Goal: Task Accomplishment & Management: Complete application form

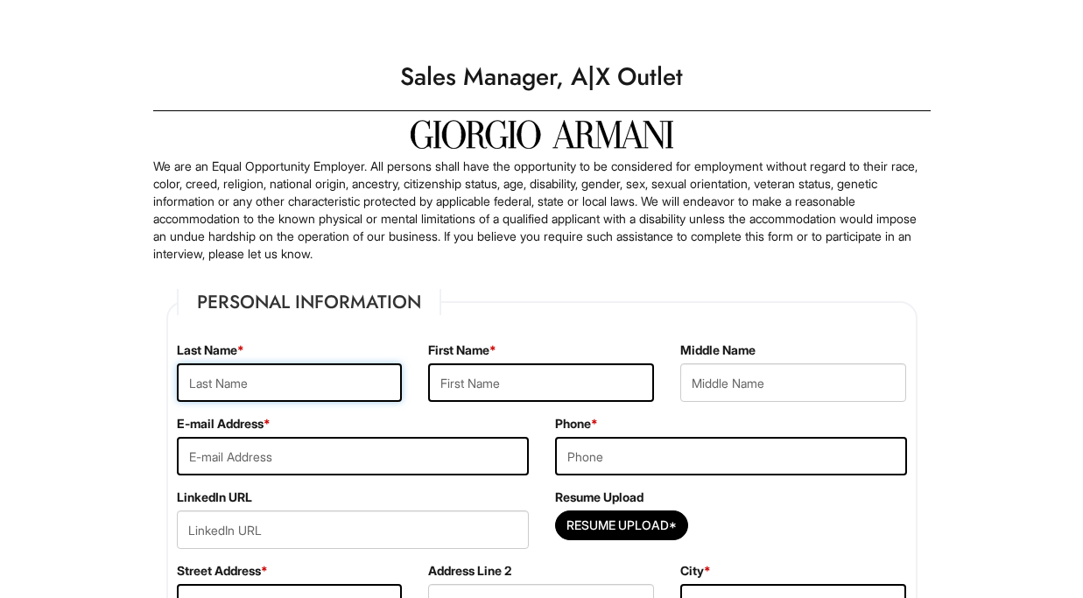
click at [276, 380] on input "text" at bounding box center [290, 382] width 226 height 39
type input "[DEMOGRAPHIC_DATA]"
type input "[PERSON_NAME]"
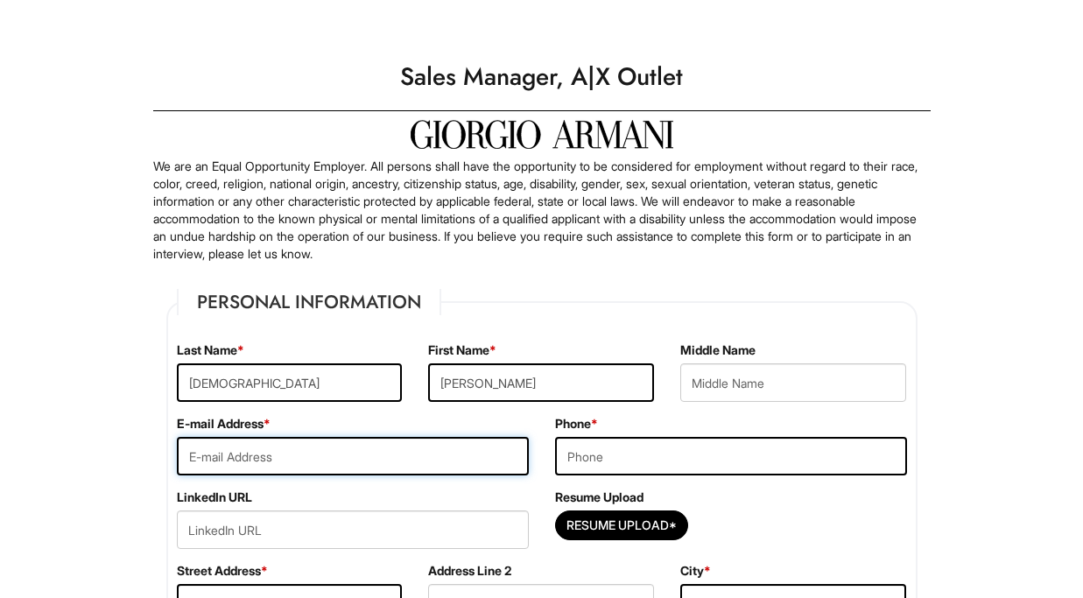
type input "[EMAIL_ADDRESS][DOMAIN_NAME]"
type input "4156856495"
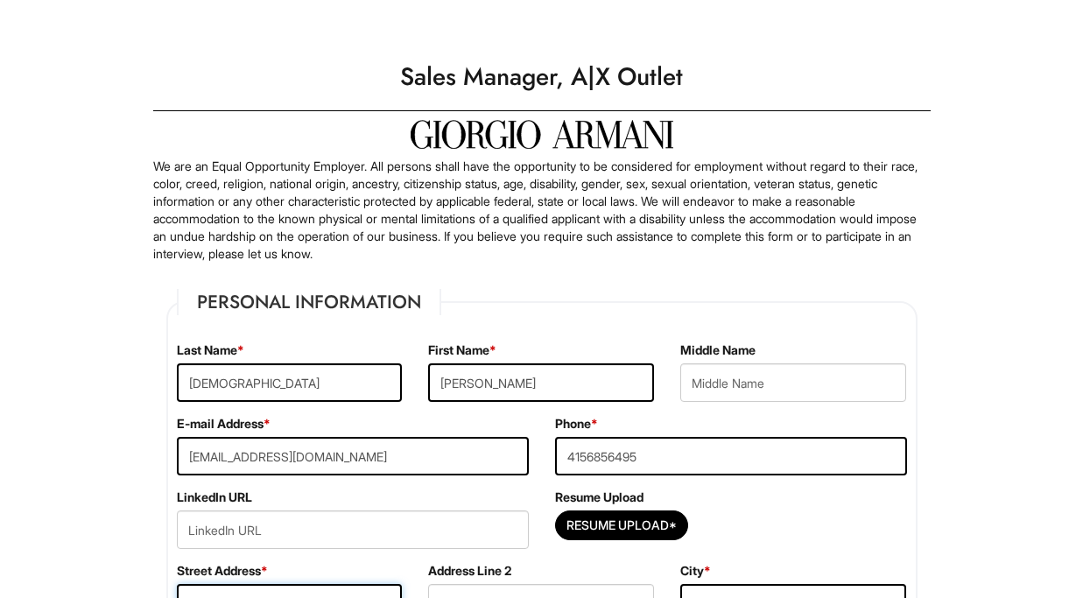
type input "[STREET_ADDRESS][PERSON_NAME]"
type input "milpitas"
select select "CA"
type input "95035"
select select "[GEOGRAPHIC_DATA]"
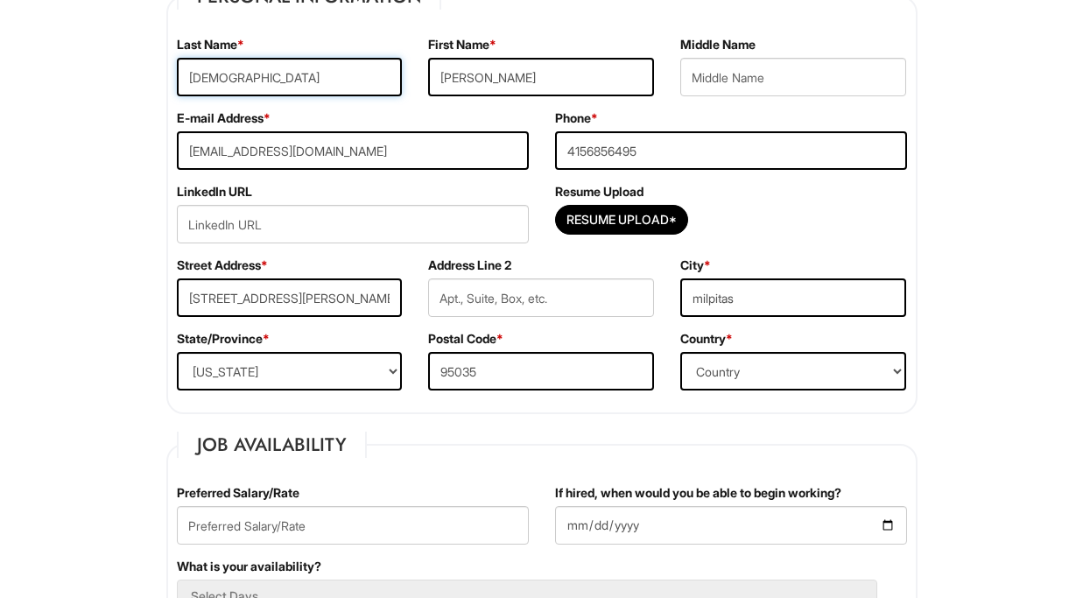
scroll to position [308, 0]
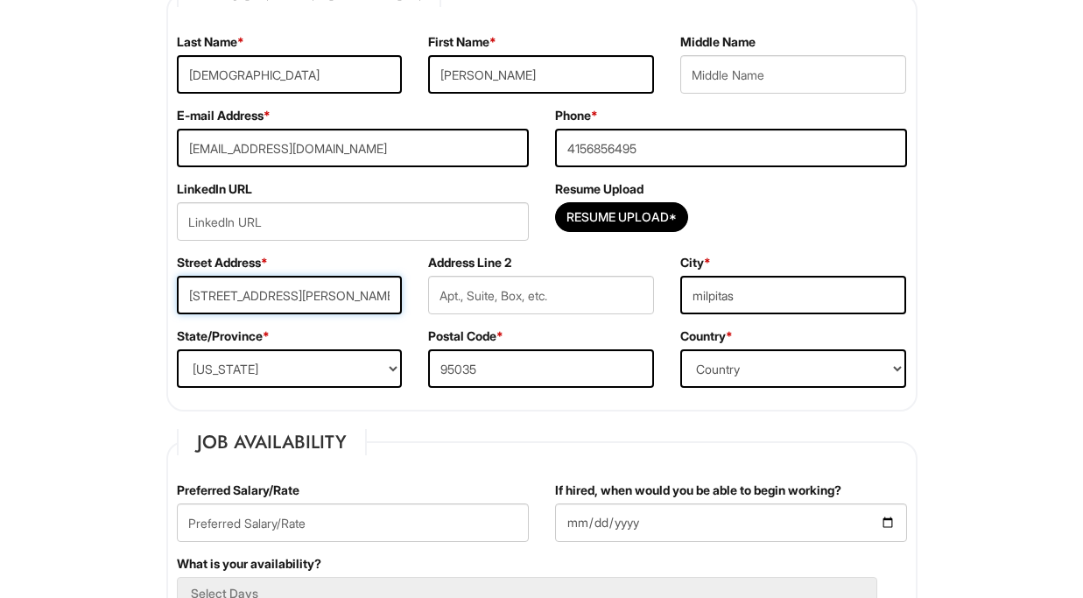
drag, startPoint x: 375, startPoint y: 296, endPoint x: 258, endPoint y: 295, distance: 116.4
click at [258, 295] on input "[STREET_ADDRESS][PERSON_NAME]" at bounding box center [290, 295] width 226 height 39
type input "501 [PERSON_NAME]"
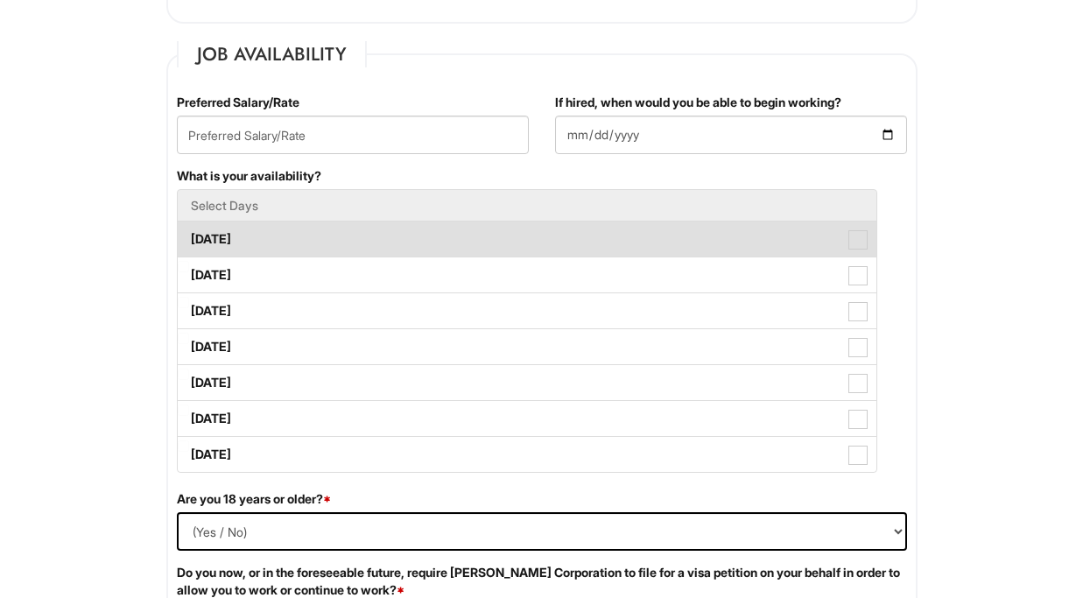
scroll to position [654, 0]
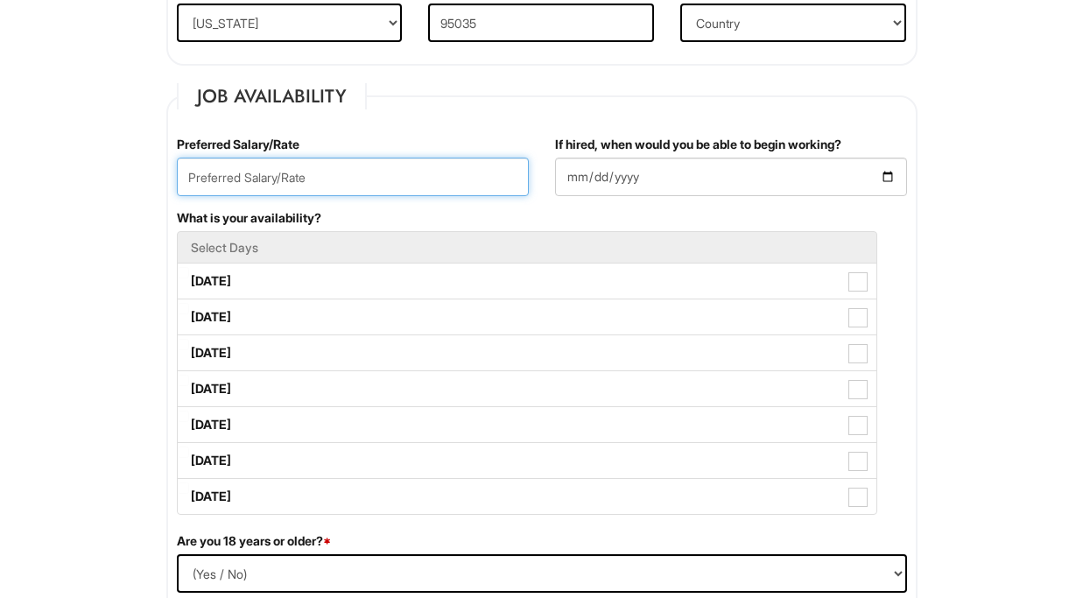
click at [347, 179] on input "text" at bounding box center [353, 177] width 352 height 39
type input "150,000"
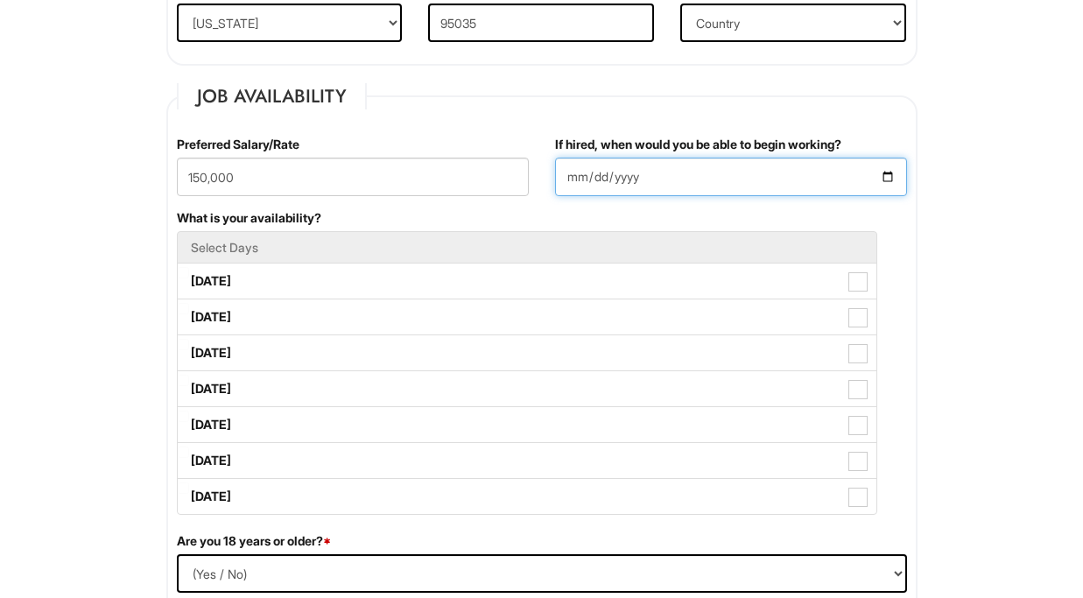
click at [683, 168] on input "If hired, when would you be able to begin working?" at bounding box center [731, 177] width 352 height 39
click at [886, 177] on input "If hired, when would you be able to begin working?" at bounding box center [731, 177] width 352 height 39
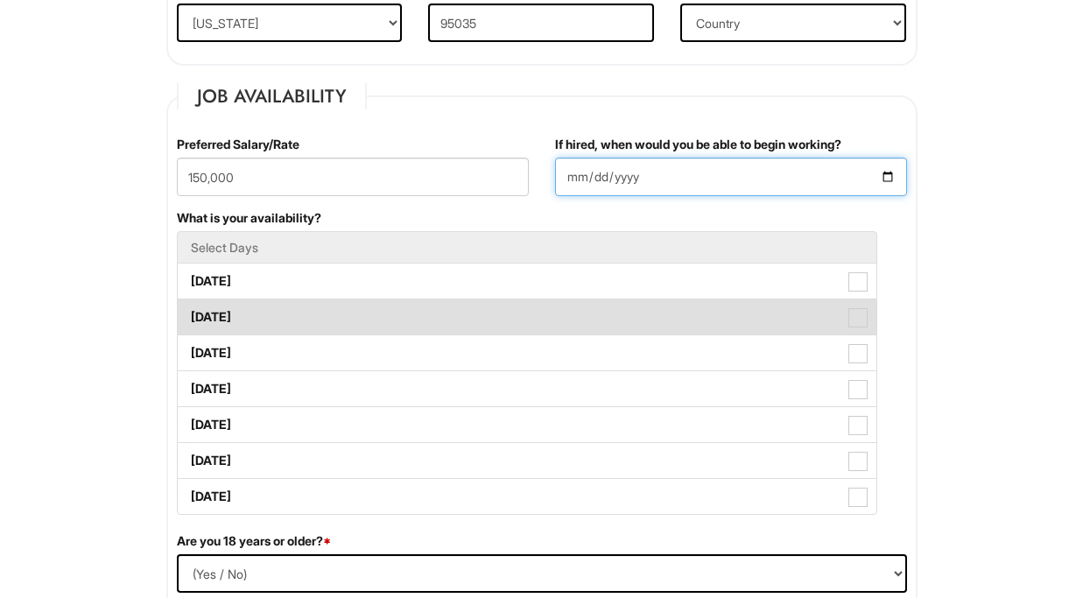
type input "[DATE]"
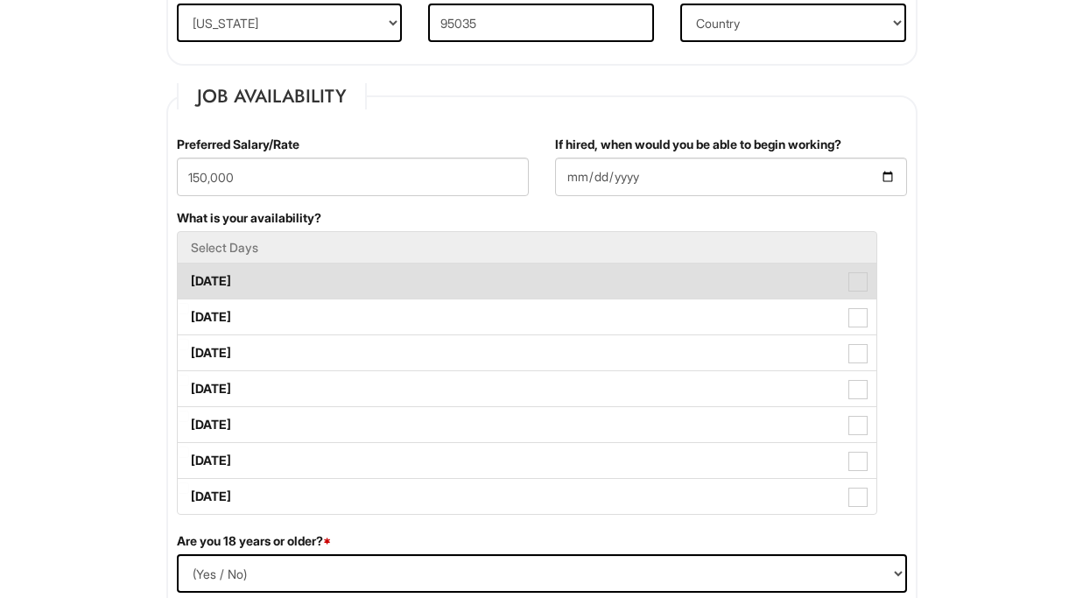
click at [221, 280] on label "[DATE]" at bounding box center [527, 280] width 698 height 35
click at [189, 278] on Available_Monday "[DATE]" at bounding box center [183, 272] width 11 height 11
checkbox Available_Monday "true"
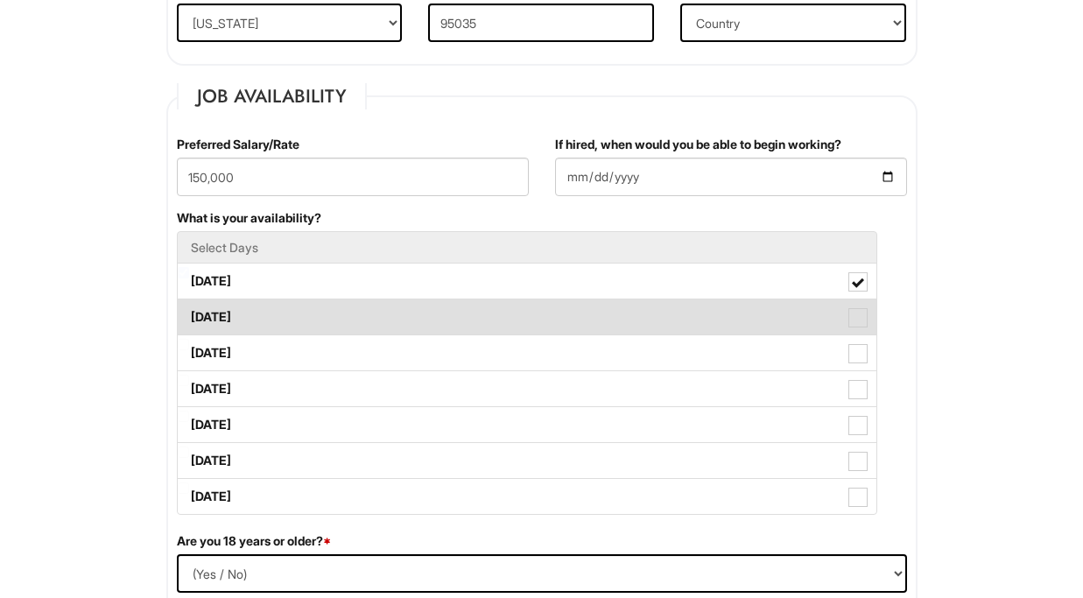
click at [214, 312] on label "[DATE]" at bounding box center [527, 316] width 698 height 35
click at [189, 312] on Available_Tuesday "[DATE]" at bounding box center [183, 308] width 11 height 11
checkbox Available_Tuesday "true"
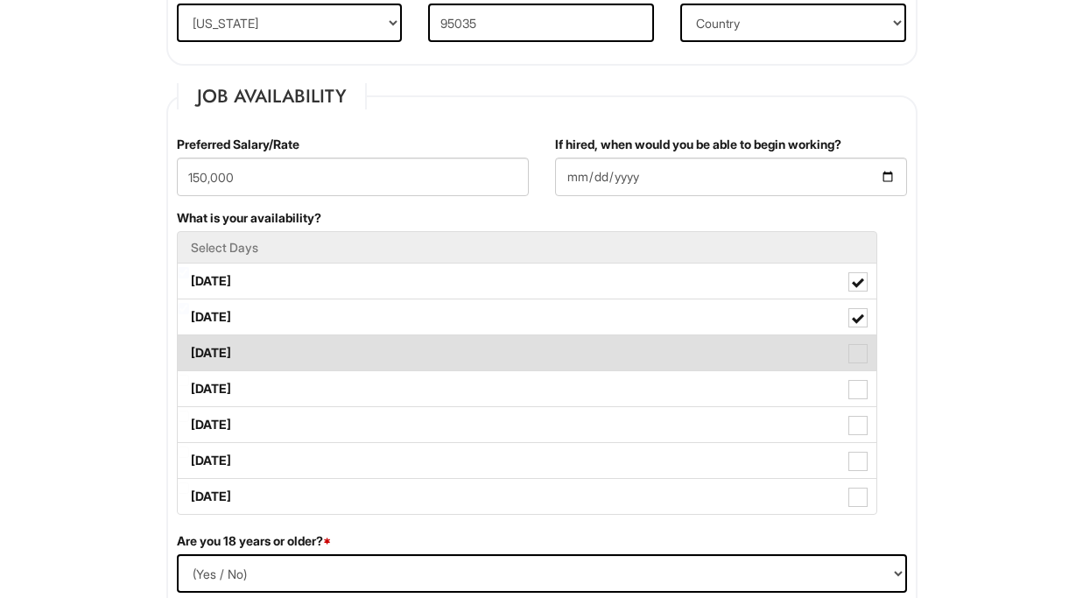
click at [210, 351] on label "[DATE]" at bounding box center [527, 352] width 698 height 35
click at [189, 350] on Available_Wednesday "[DATE]" at bounding box center [183, 344] width 11 height 11
checkbox Available_Wednesday "true"
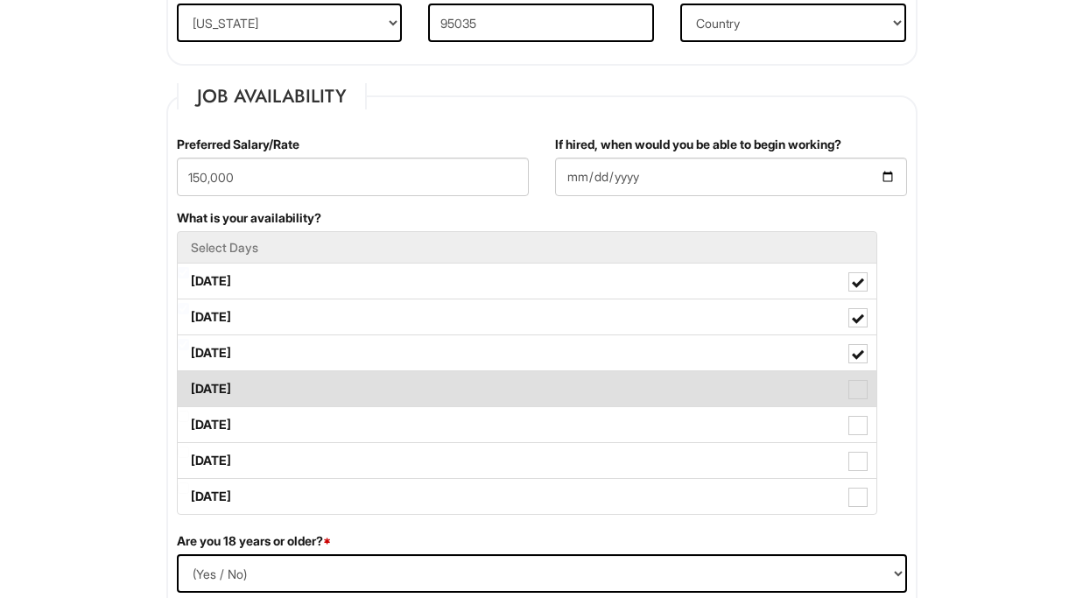
click at [208, 382] on label "[DATE]" at bounding box center [527, 388] width 698 height 35
click at [189, 382] on Available_Thursday "[DATE]" at bounding box center [183, 380] width 11 height 11
checkbox Available_Thursday "true"
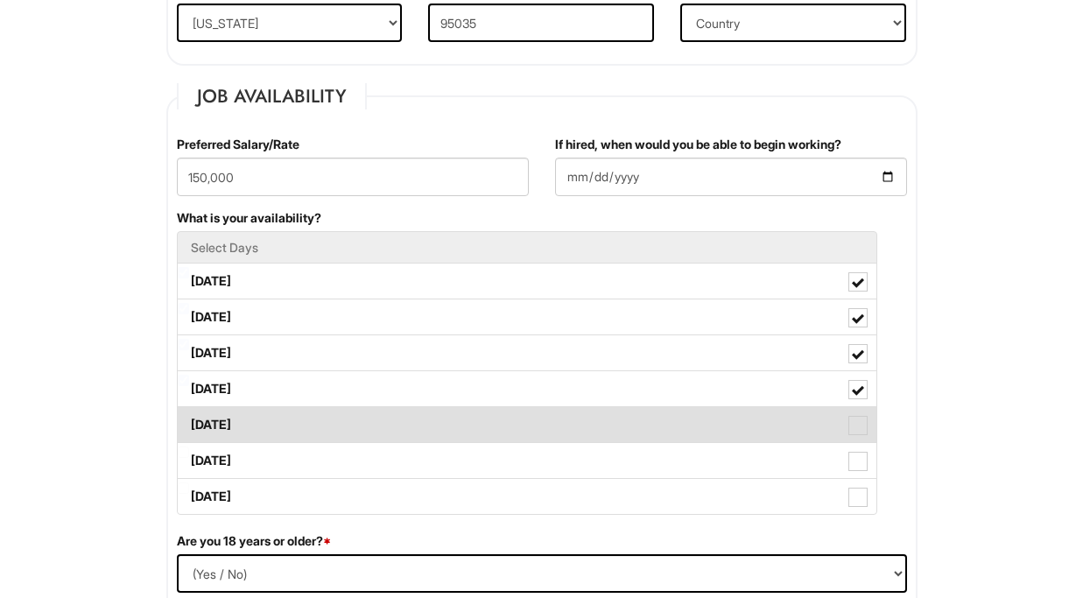
click at [208, 416] on label "[DATE]" at bounding box center [527, 424] width 698 height 35
click at [189, 416] on Available_Friday "[DATE]" at bounding box center [183, 415] width 11 height 11
checkbox Available_Friday "true"
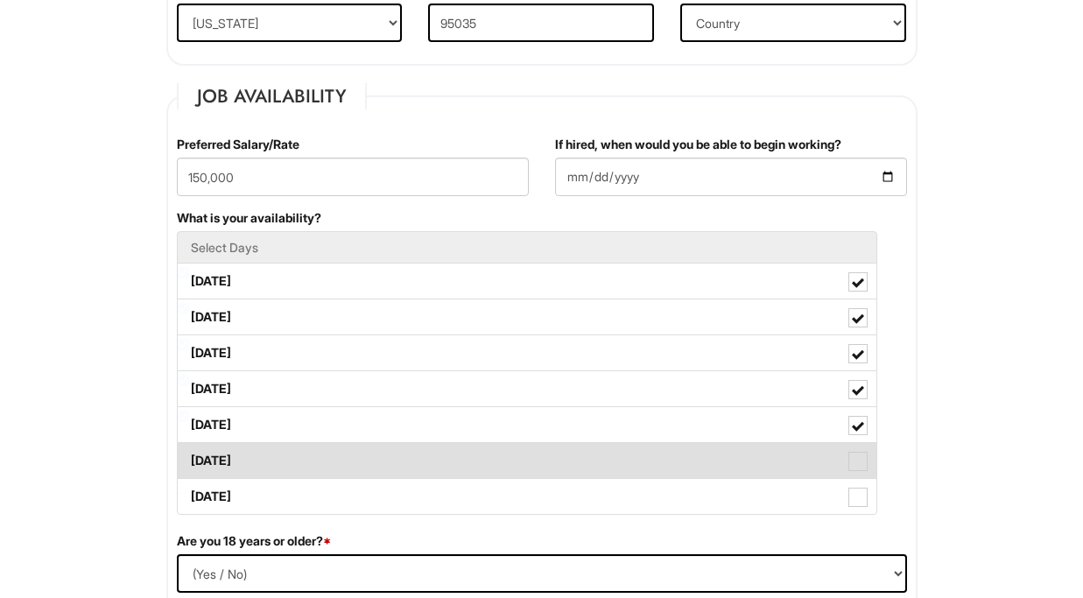
click at [208, 473] on label "[DATE]" at bounding box center [527, 460] width 698 height 35
click at [189, 458] on Available_Saturday "[DATE]" at bounding box center [183, 451] width 11 height 11
checkbox Available_Saturday "true"
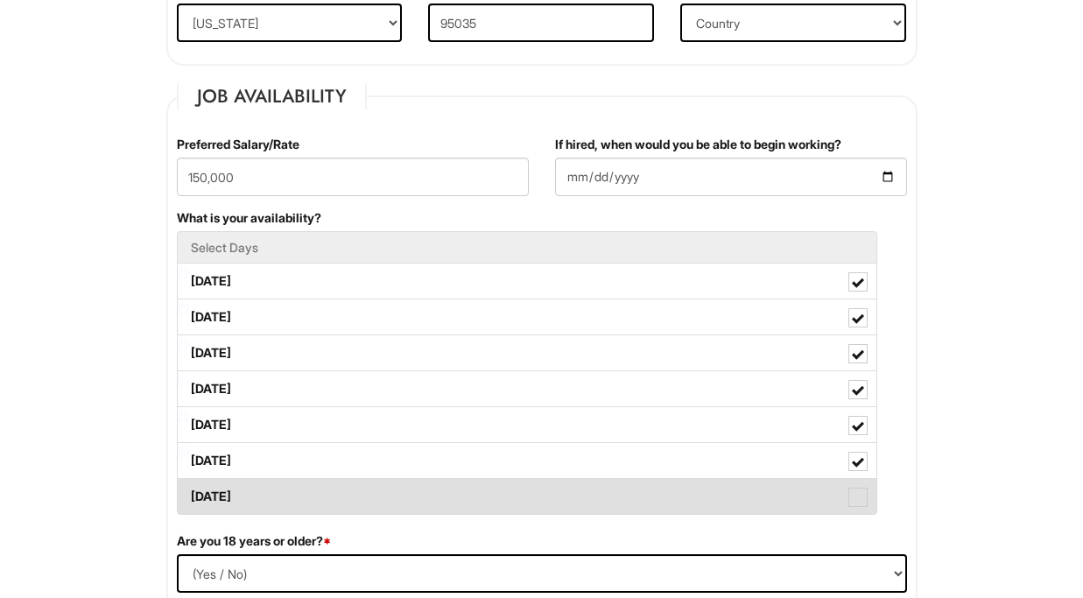
click at [205, 494] on label "[DATE]" at bounding box center [527, 496] width 698 height 35
click at [189, 494] on Available_Sunday "[DATE]" at bounding box center [183, 487] width 11 height 11
checkbox Available_Sunday "true"
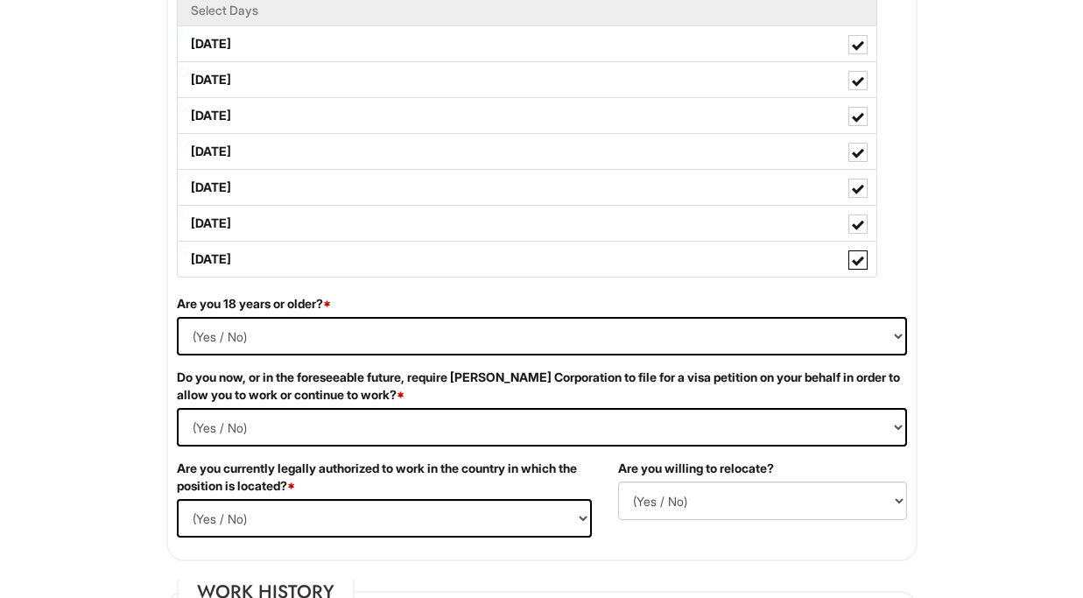
scroll to position [894, 0]
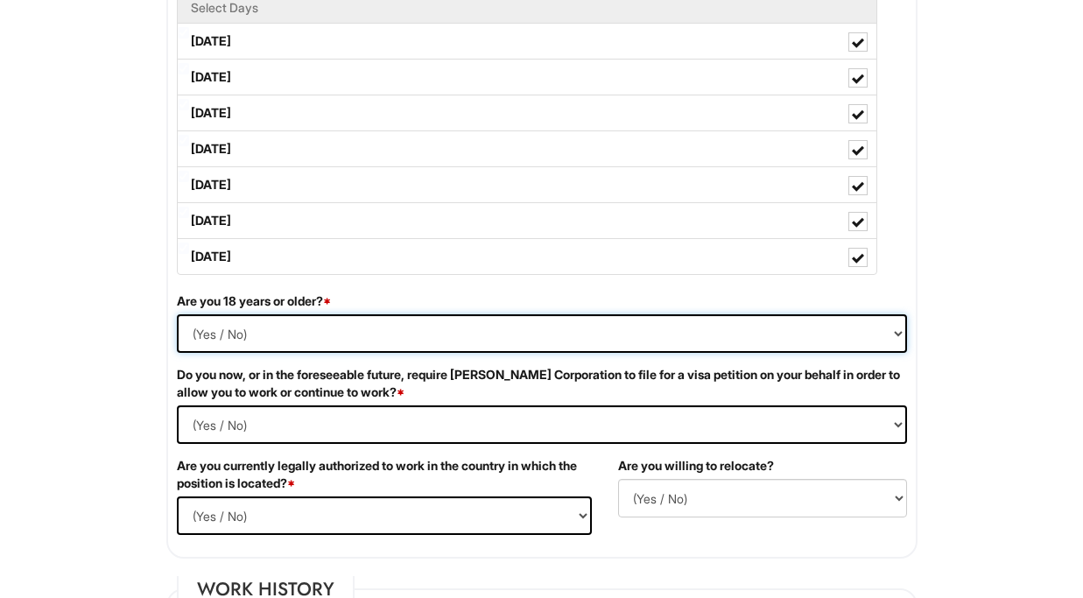
click at [241, 330] on select "(Yes / No) Yes No" at bounding box center [542, 333] width 730 height 39
select select "Yes"
click at [177, 314] on select "(Yes / No) Yes No" at bounding box center [542, 333] width 730 height 39
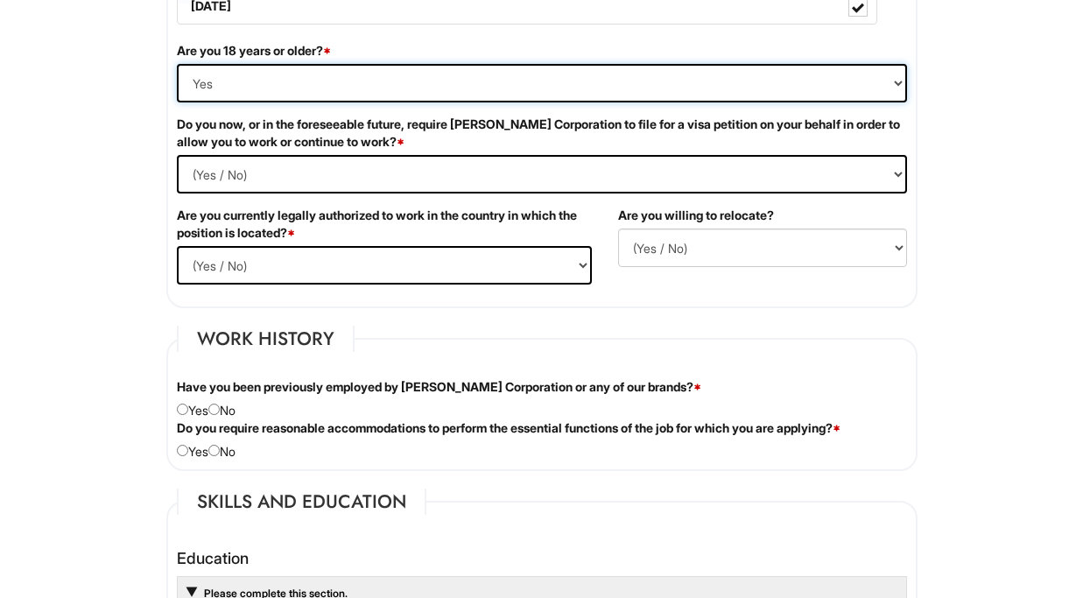
scroll to position [1157, 0]
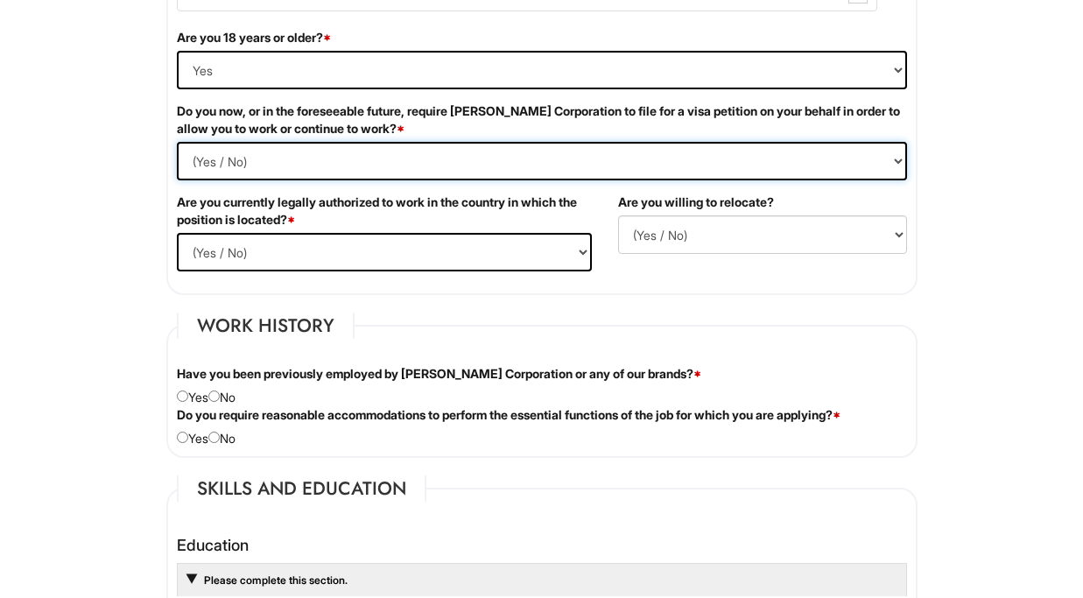
click at [277, 160] on Required "(Yes / No) Yes No" at bounding box center [542, 161] width 730 height 39
select Required "No"
click at [177, 142] on Required "(Yes / No) Yes No" at bounding box center [542, 161] width 730 height 39
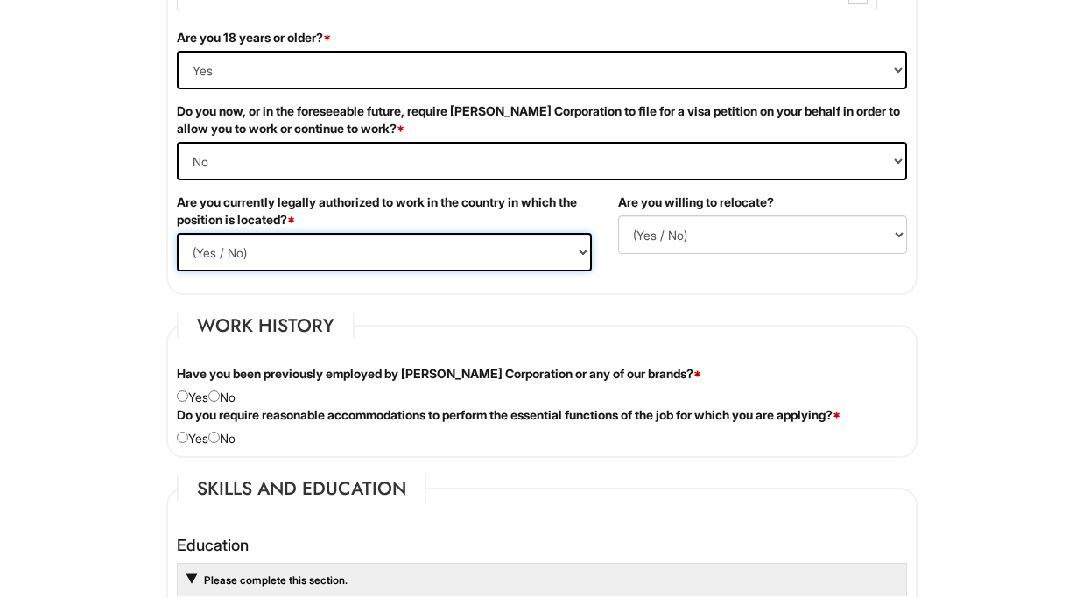
click at [275, 254] on select "(Yes / No) Yes No" at bounding box center [384, 252] width 415 height 39
select select "Yes"
click at [177, 233] on select "(Yes / No) Yes No" at bounding box center [384, 252] width 415 height 39
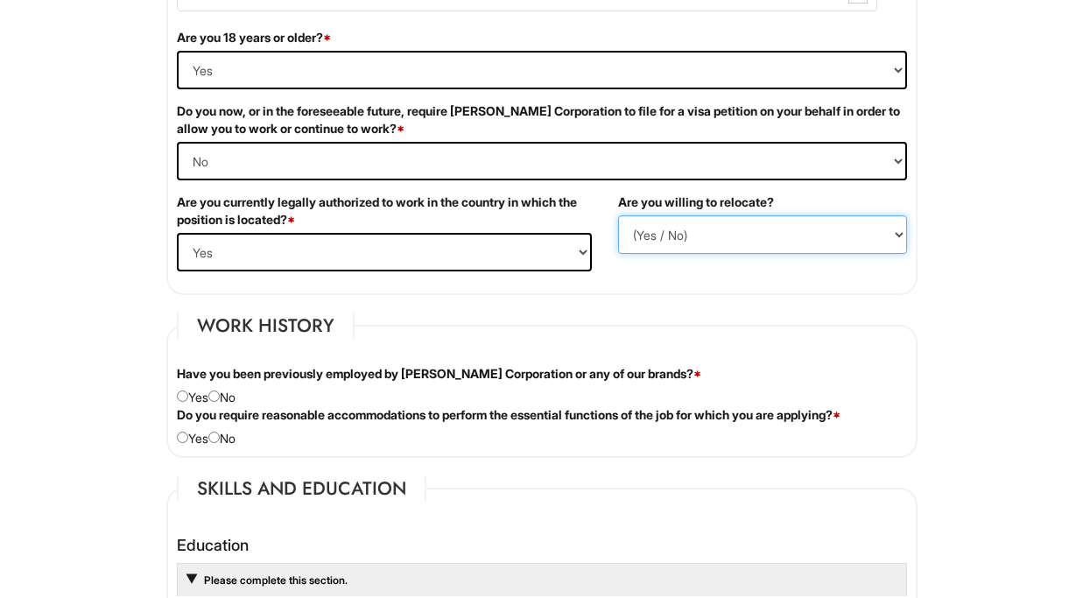
click at [684, 247] on select "(Yes / No) No Yes" at bounding box center [762, 234] width 289 height 39
select select "Y"
click at [618, 215] on select "(Yes / No) No Yes" at bounding box center [762, 234] width 289 height 39
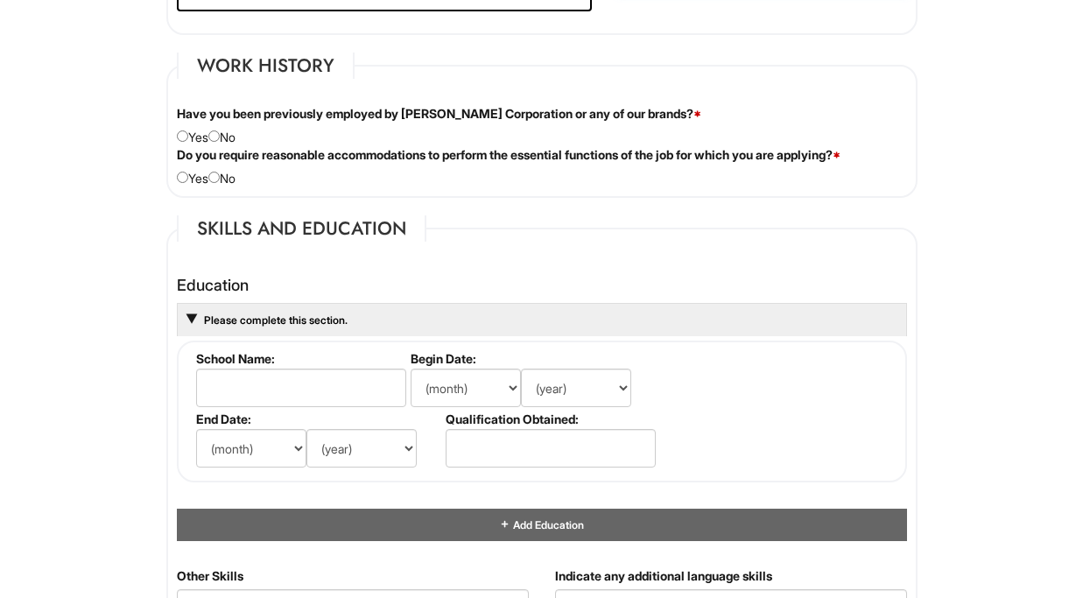
scroll to position [1425, 0]
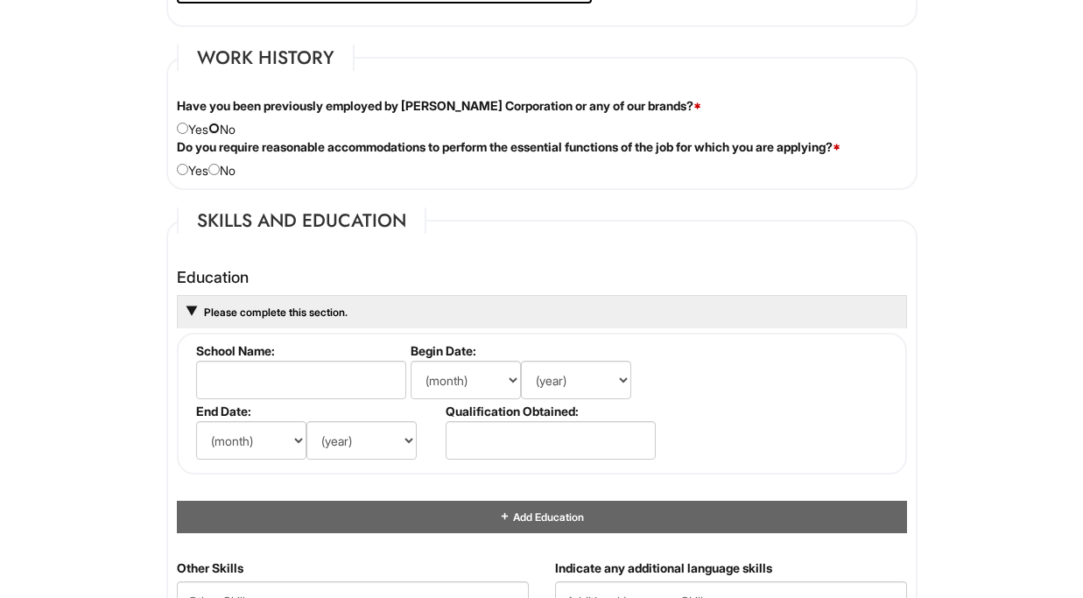
click at [220, 130] on input "radio" at bounding box center [213, 128] width 11 height 11
radio input "true"
click at [220, 170] on input "radio" at bounding box center [213, 169] width 11 height 11
radio input "true"
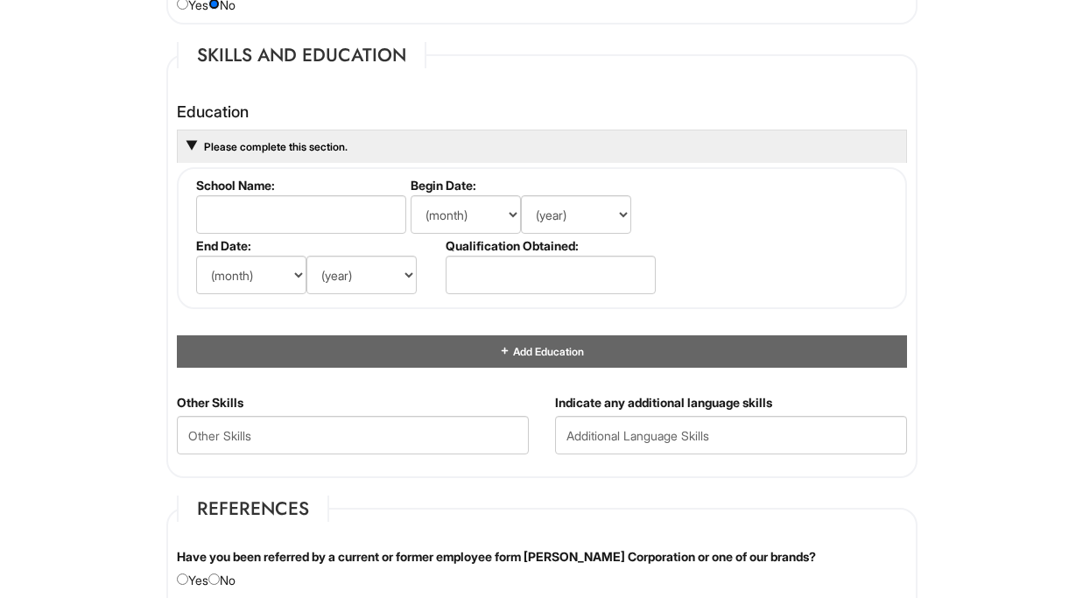
scroll to position [1593, 0]
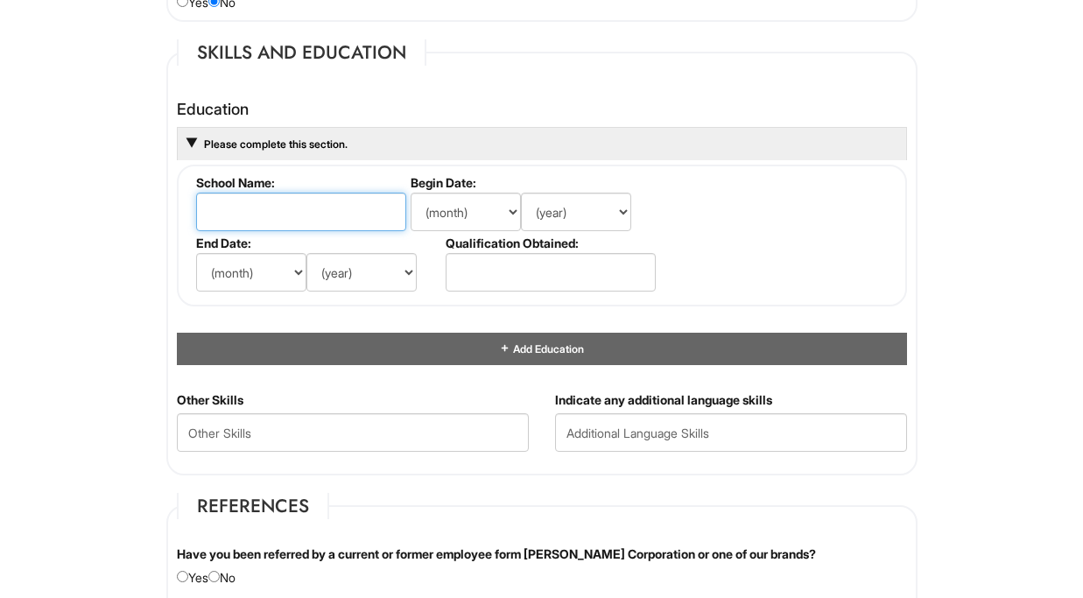
click at [228, 227] on input "text" at bounding box center [301, 212] width 210 height 39
type input "Shohadaye Hafte Tir"
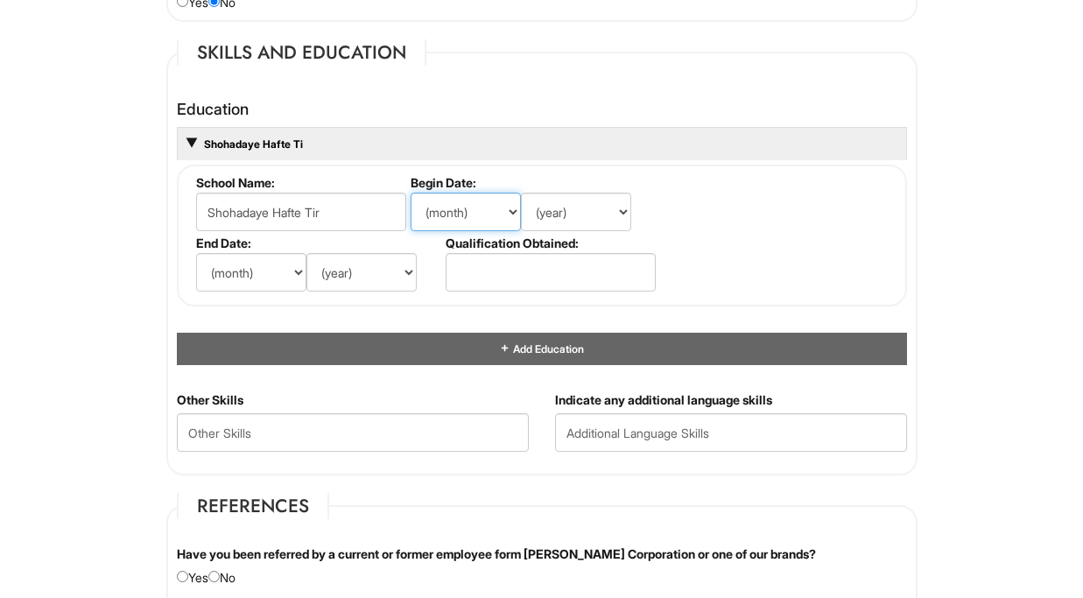
click at [463, 225] on select "(month) Jan Feb Mar Apr May Jun [DATE] Aug Sep Oct Nov Dec" at bounding box center [465, 212] width 110 height 39
click at [410, 193] on select "(month) Jan Feb Mar Apr May Jun [DATE] Aug Sep Oct Nov Dec" at bounding box center [465, 212] width 110 height 39
click at [509, 208] on select "(month) Jan Feb Mar Apr May Jun [DATE] Aug Sep Oct Nov Dec" at bounding box center [465, 212] width 110 height 39
select select "9"
click at [410, 193] on select "(month) Jan Feb Mar Apr May Jun [DATE] Aug Sep Oct Nov Dec" at bounding box center [465, 212] width 110 height 39
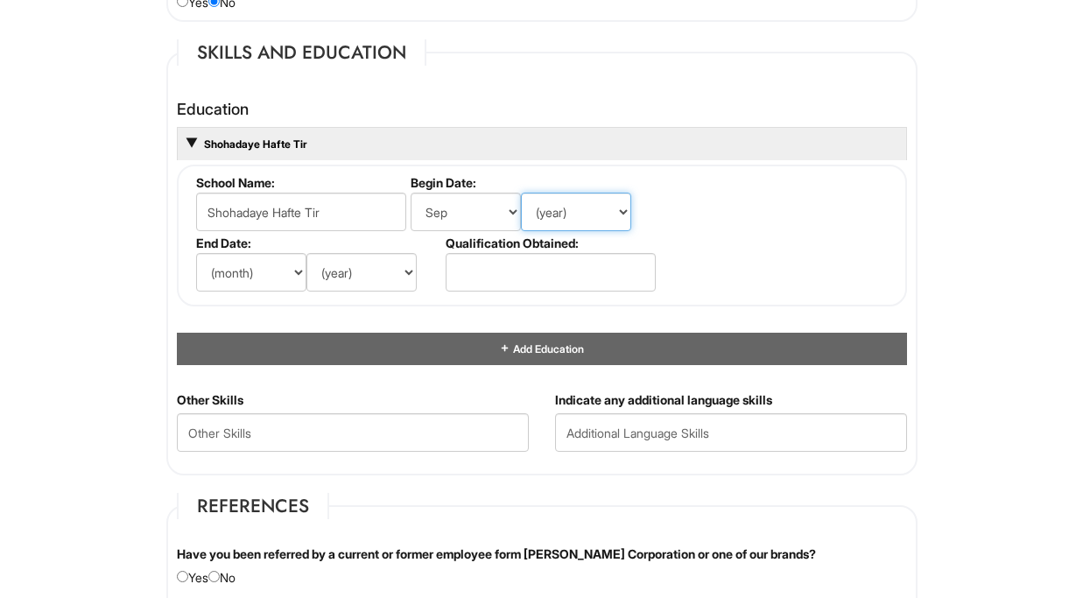
click at [567, 226] on select "(year) 2029 2028 2027 2026 2025 2024 2023 2022 2021 2020 2019 2018 2017 2016 20…" at bounding box center [576, 212] width 110 height 39
click at [521, 193] on select "(year) 2029 2028 2027 2026 2025 2024 2023 2022 2021 2020 2019 2018 2017 2016 20…" at bounding box center [576, 212] width 110 height 39
click at [325, 270] on select "(year) 2029 2028 2027 2026 2025 2024 2023 2022 2021 2020 2019 2018 2017 2016 20…" at bounding box center [361, 272] width 110 height 39
click at [607, 221] on select "(year) 2029 2028 2027 2026 2025 2024 2023 2022 2021 2020 2019 2018 2017 2016 20…" at bounding box center [576, 212] width 110 height 39
select select "2008"
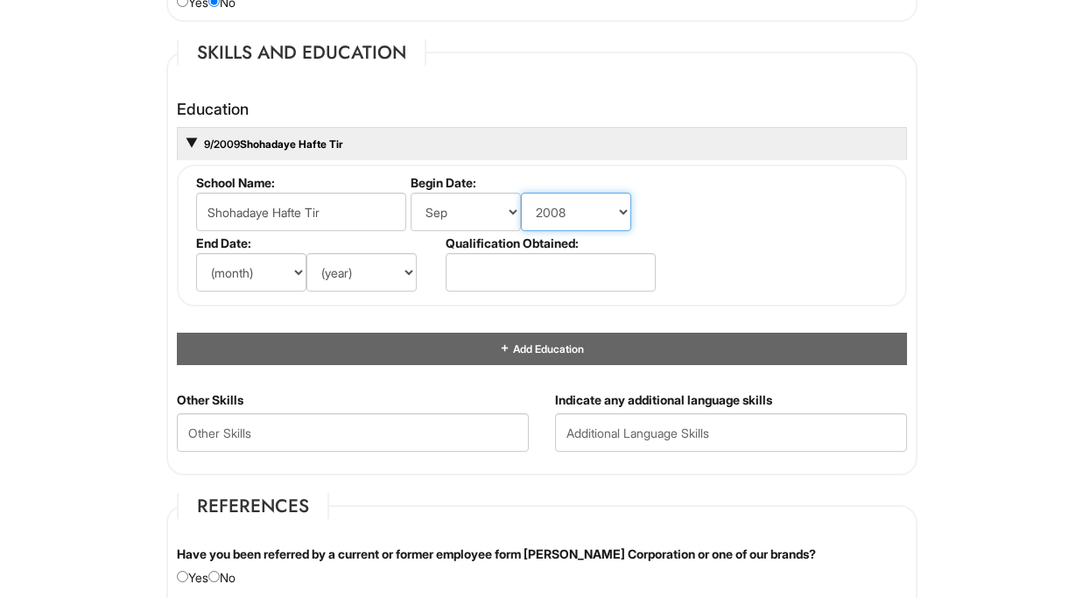
click at [521, 193] on select "(year) 2029 2028 2027 2026 2025 2024 2023 2022 2021 2020 2019 2018 2017 2016 20…" at bounding box center [576, 212] width 110 height 39
click at [395, 284] on select "(year) 2029 2028 2027 2026 2025 2024 2023 2022 2021 2020 2019 2018 2017 2016 20…" at bounding box center [361, 272] width 110 height 39
select select "2010"
click at [306, 253] on select "(year) 2029 2028 2027 2026 2025 2024 2023 2022 2021 2020 2019 2018 2017 2016 20…" at bounding box center [361, 272] width 110 height 39
click at [291, 263] on select "(month) Jan Feb Mar Apr May Jun [DATE] Aug Sep Oct Nov Dec" at bounding box center [251, 272] width 110 height 39
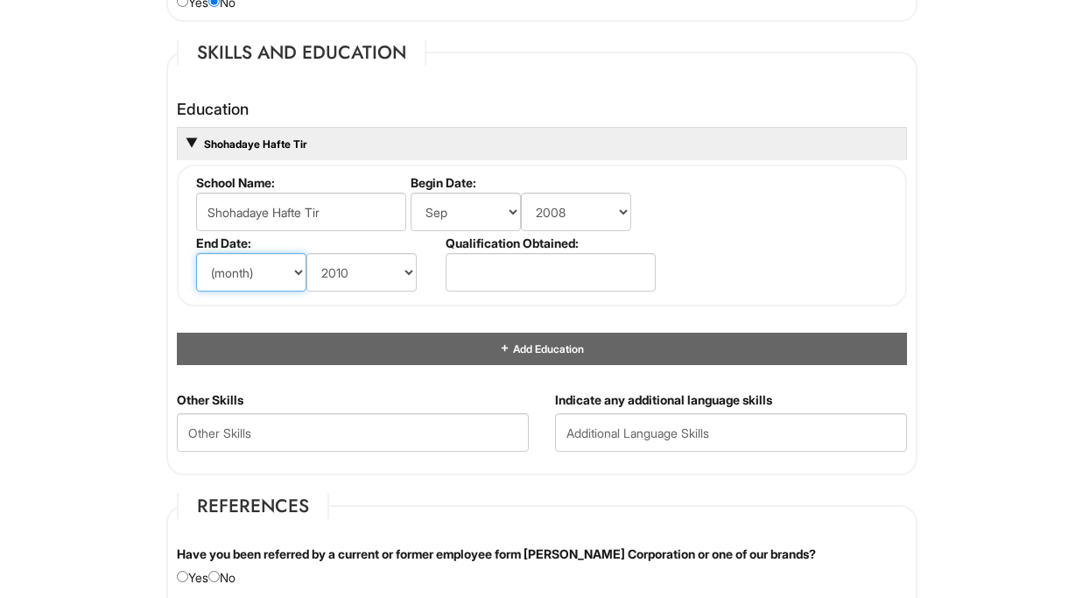
select select "5"
click at [196, 253] on select "(month) Jan Feb Mar Apr May Jun [DATE] Aug Sep Oct Nov Dec" at bounding box center [251, 272] width 110 height 39
click at [447, 325] on div "Education 9/2008 - 5/2010 Shohadaye Hafte Tir School Name: Shohadaye Hafte Tir …" at bounding box center [542, 233] width 730 height 264
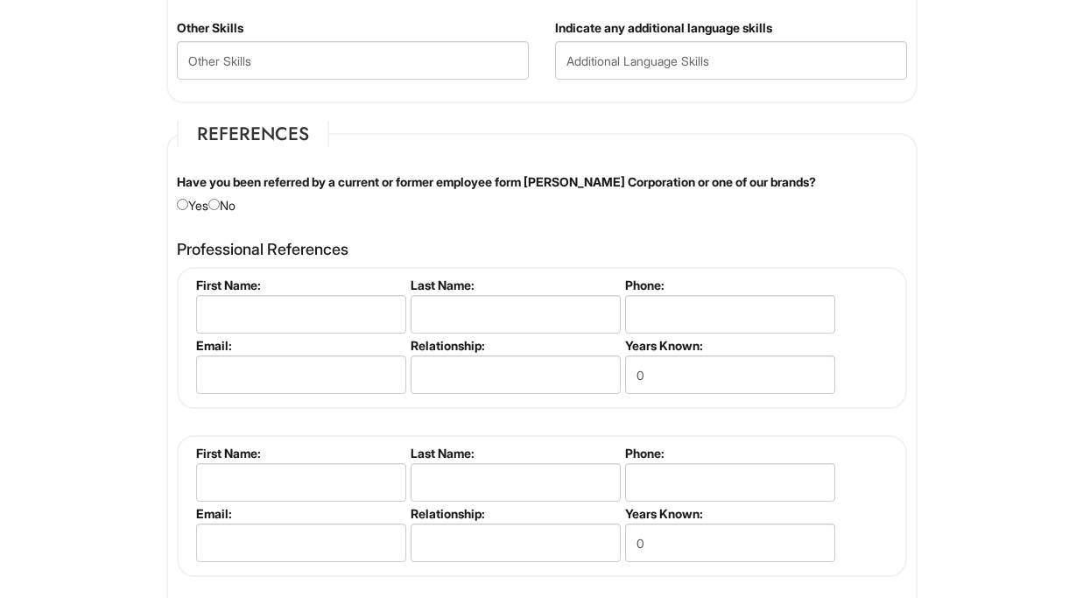
scroll to position [1974, 0]
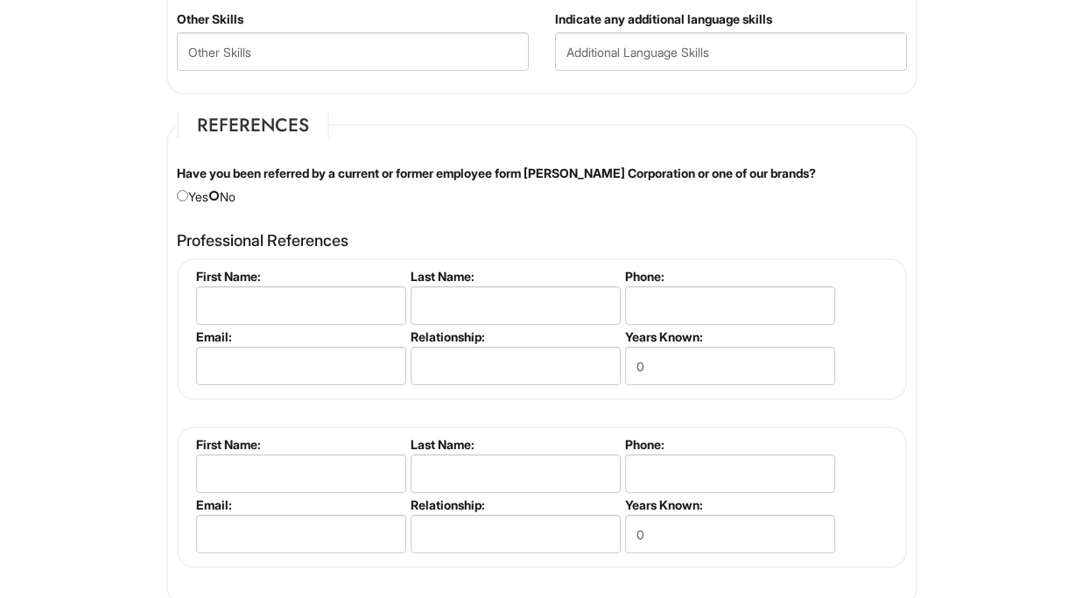
click at [220, 193] on input "radio" at bounding box center [213, 195] width 11 height 11
radio input "true"
click at [245, 298] on input "text" at bounding box center [301, 305] width 210 height 39
type input "[PERSON_NAME]"
type input "[DEMOGRAPHIC_DATA]"
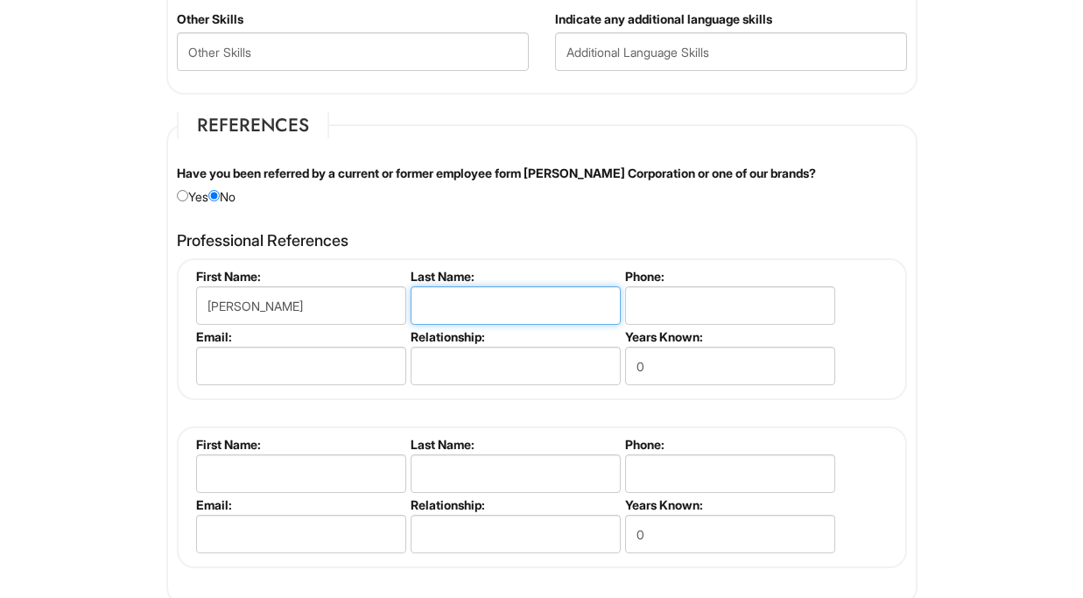
type input "4156856495"
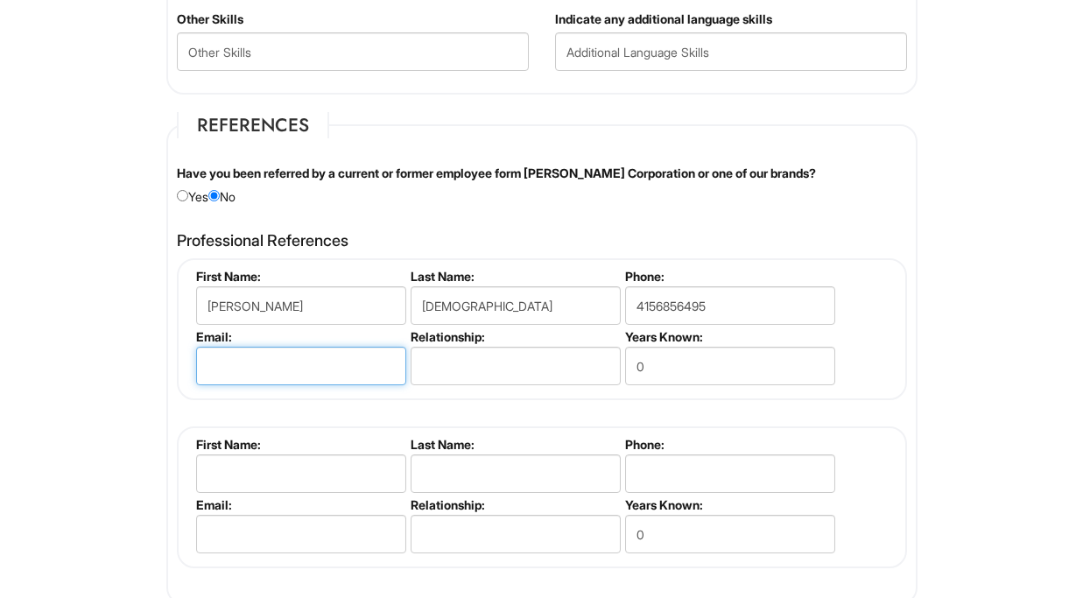
type input "[EMAIL_ADDRESS][DOMAIN_NAME]"
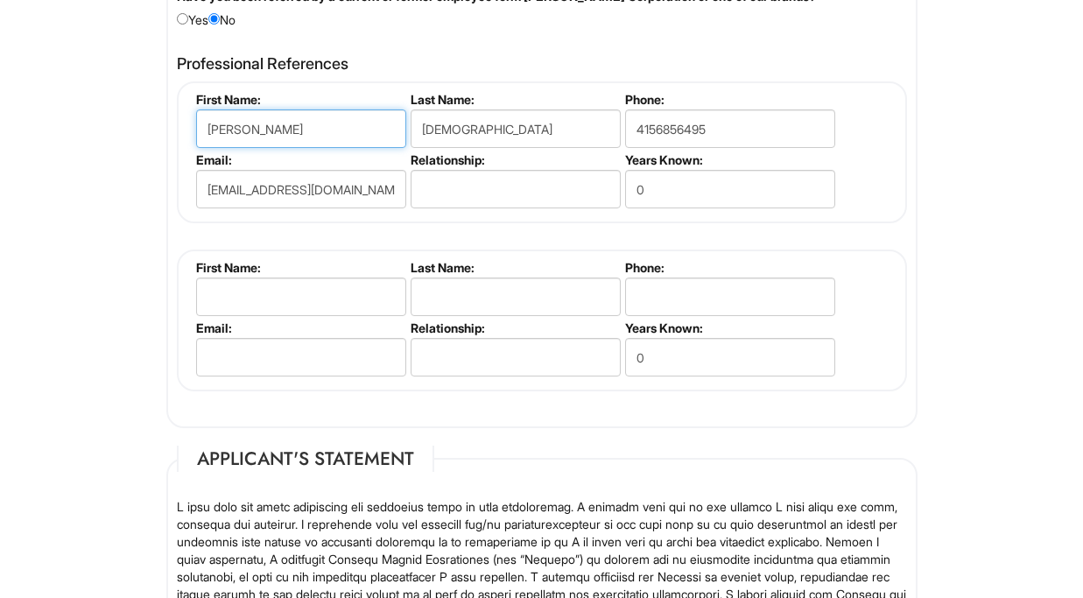
scroll to position [2115, 0]
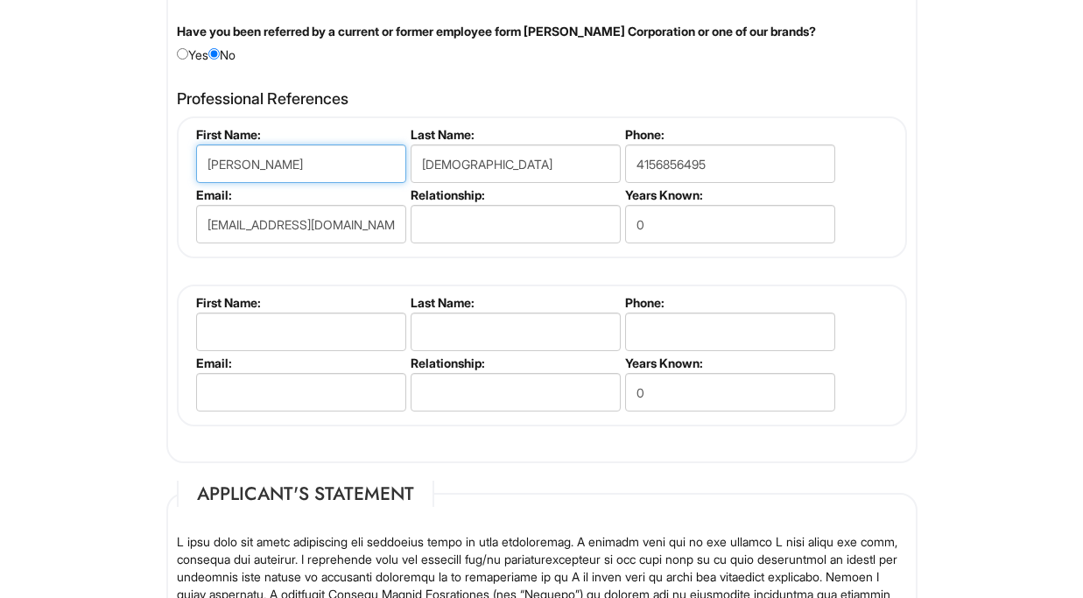
click at [319, 170] on input "[PERSON_NAME]" at bounding box center [301, 163] width 210 height 39
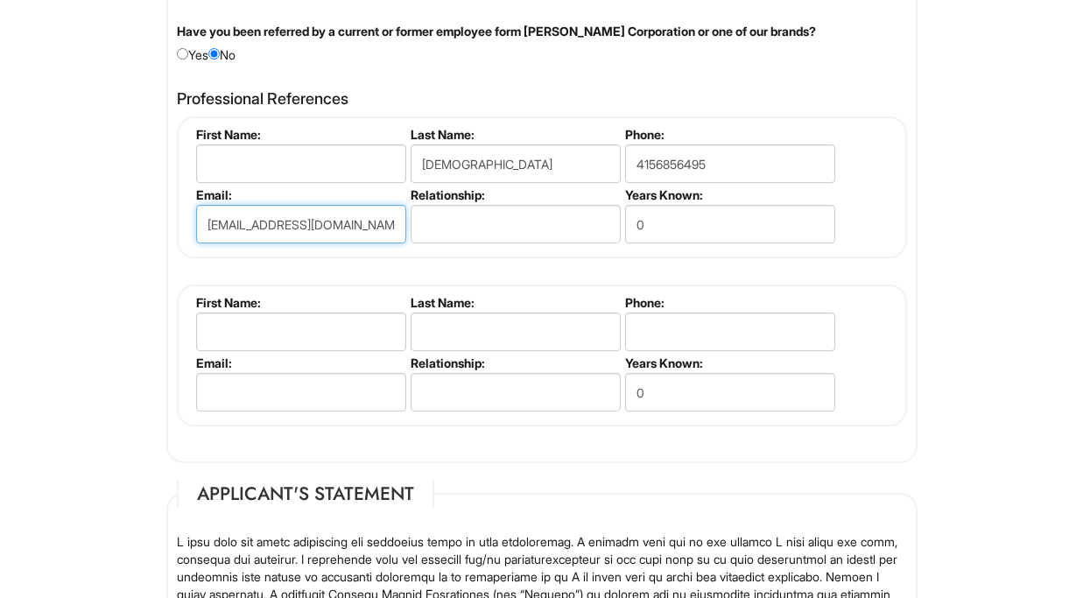
drag, startPoint x: 356, startPoint y: 231, endPoint x: 431, endPoint y: 148, distance: 112.2
click at [431, 127] on ul "First Name: Last Name: [PERSON_NAME] Phone: [PHONE_NUMBER] Email: [EMAIL_ADDRES…" at bounding box center [544, 127] width 705 height 0
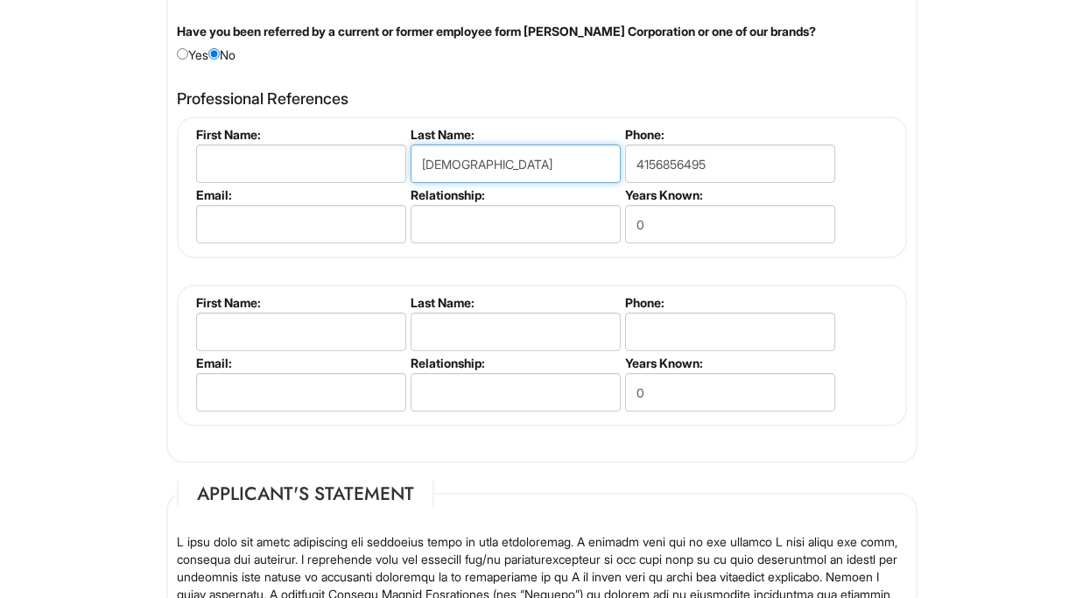
click at [498, 151] on input "[DEMOGRAPHIC_DATA]" at bounding box center [515, 163] width 210 height 39
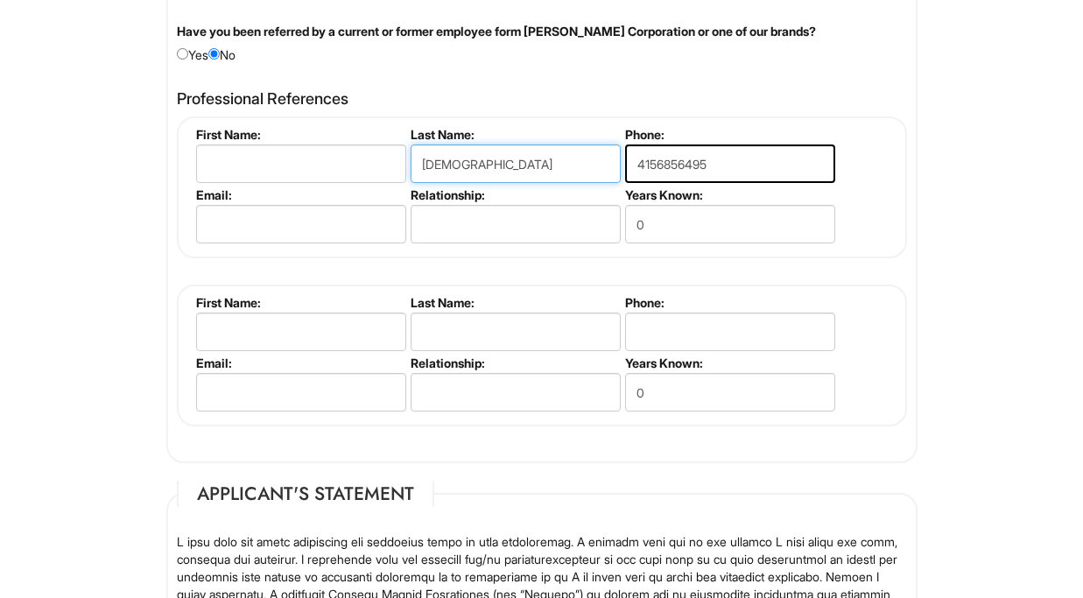
click at [498, 151] on input "[DEMOGRAPHIC_DATA]" at bounding box center [515, 163] width 210 height 39
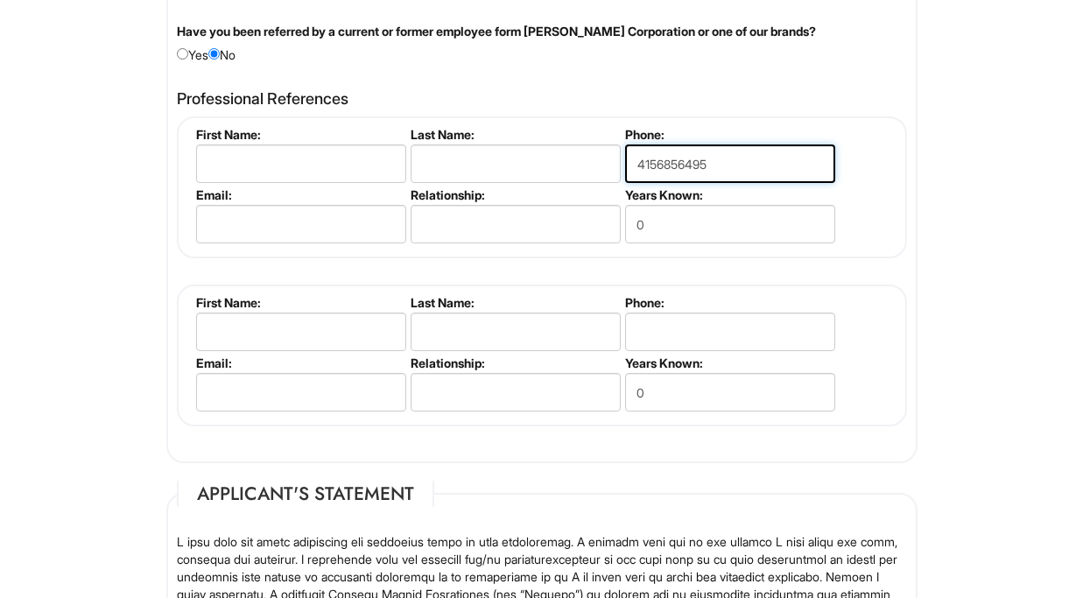
click at [664, 164] on input "4156856495" at bounding box center [730, 163] width 210 height 39
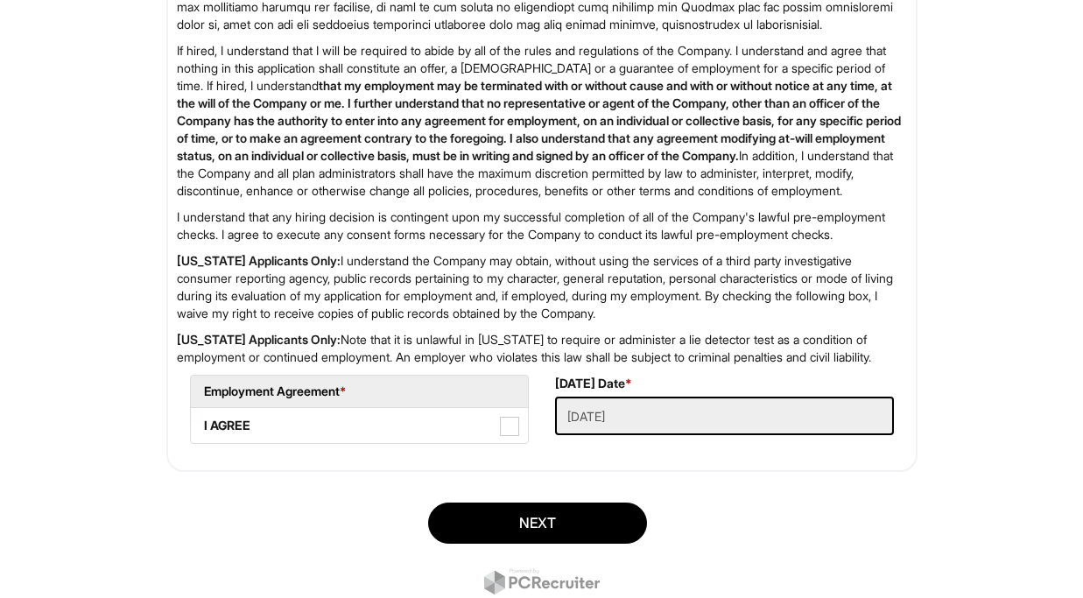
scroll to position [2891, 0]
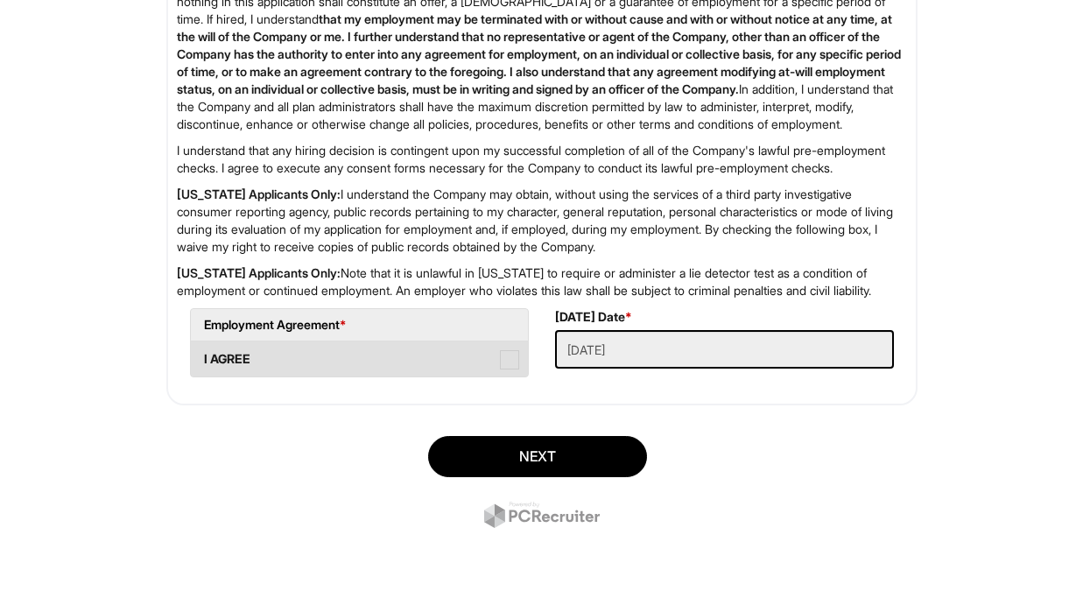
click at [324, 369] on label "I AGREE" at bounding box center [359, 358] width 337 height 35
click at [202, 356] on AGREE "I AGREE" at bounding box center [196, 350] width 11 height 11
checkbox AGREE "true"
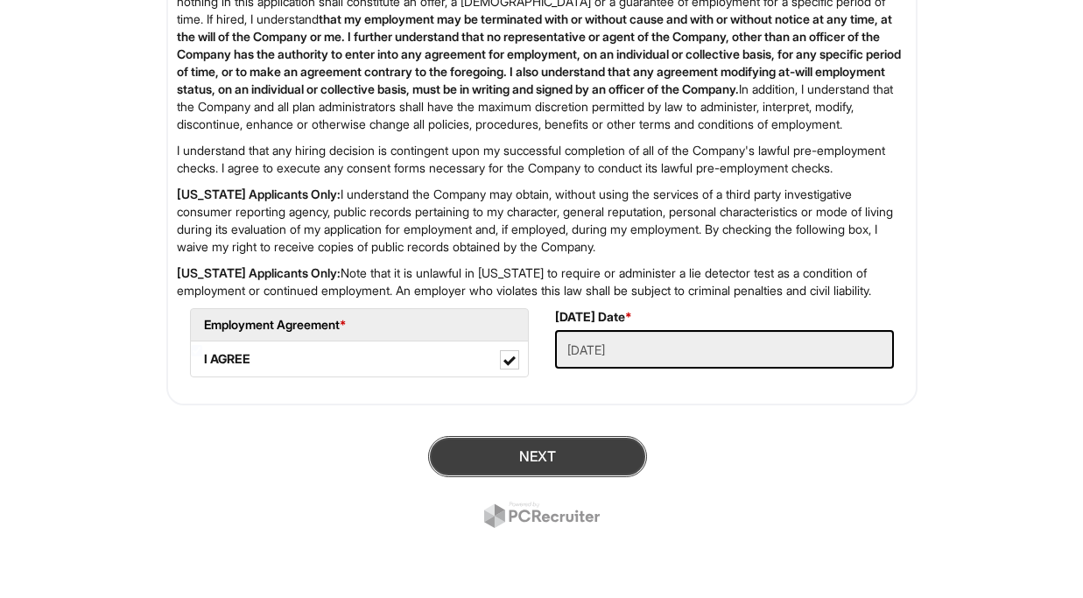
click at [463, 455] on button "Next" at bounding box center [537, 456] width 219 height 41
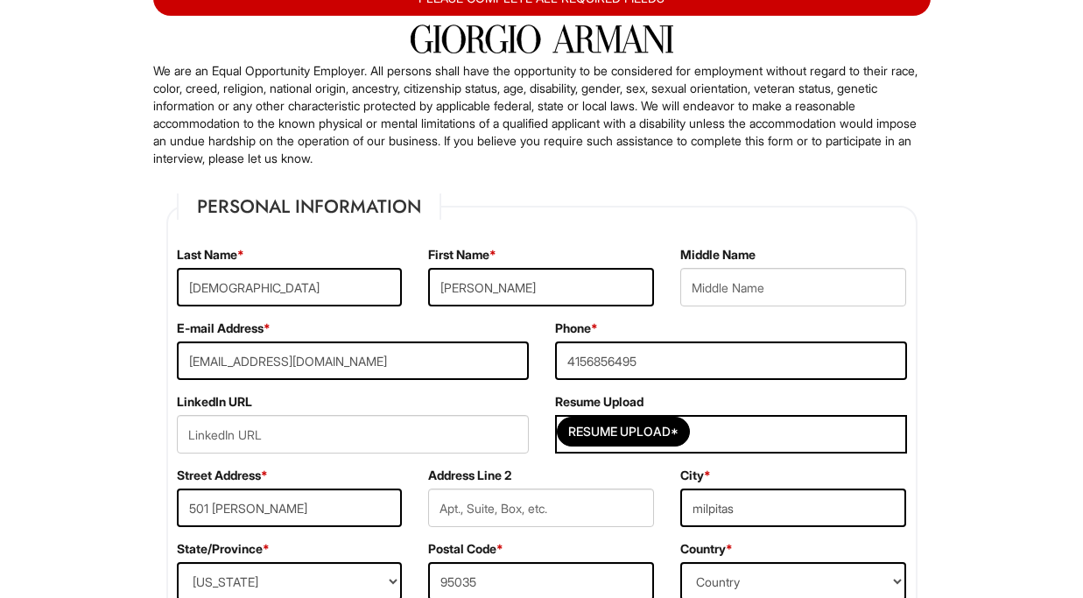
scroll to position [0, 0]
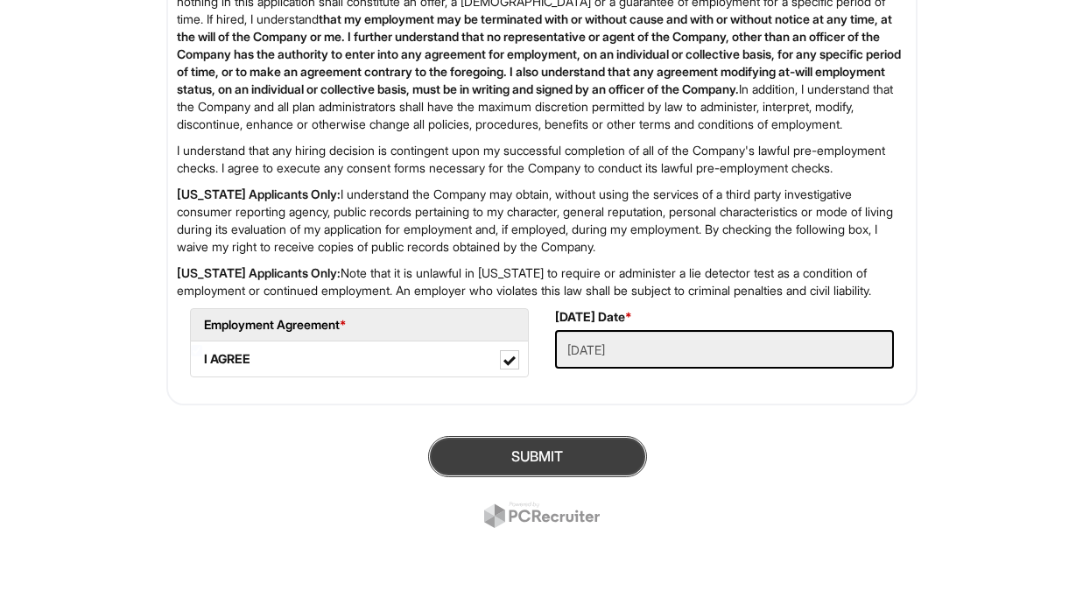
click at [437, 460] on button "SUBMIT" at bounding box center [537, 456] width 219 height 41
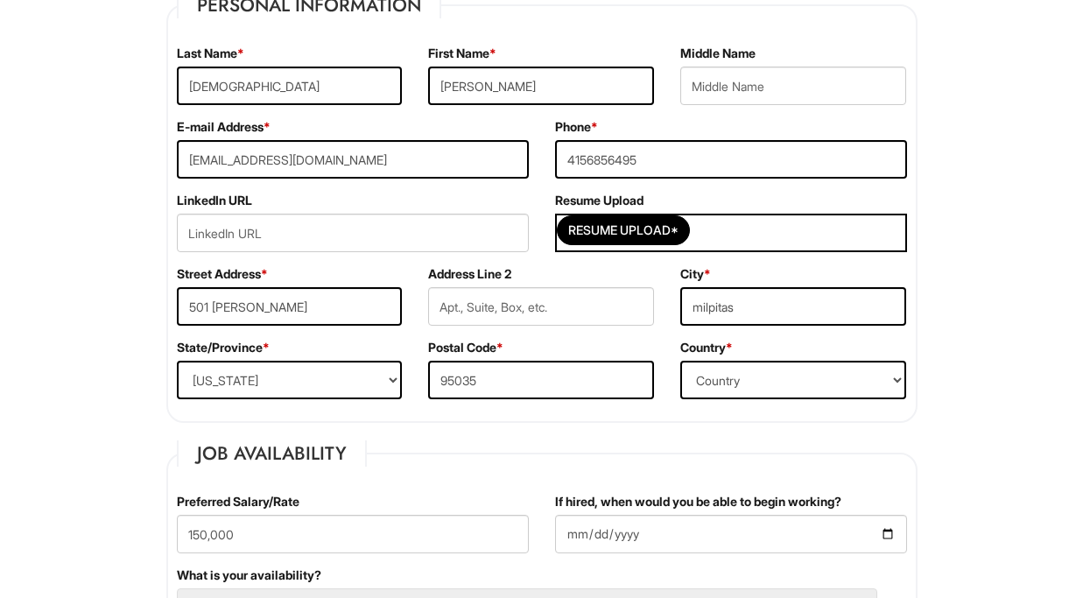
scroll to position [331, 0]
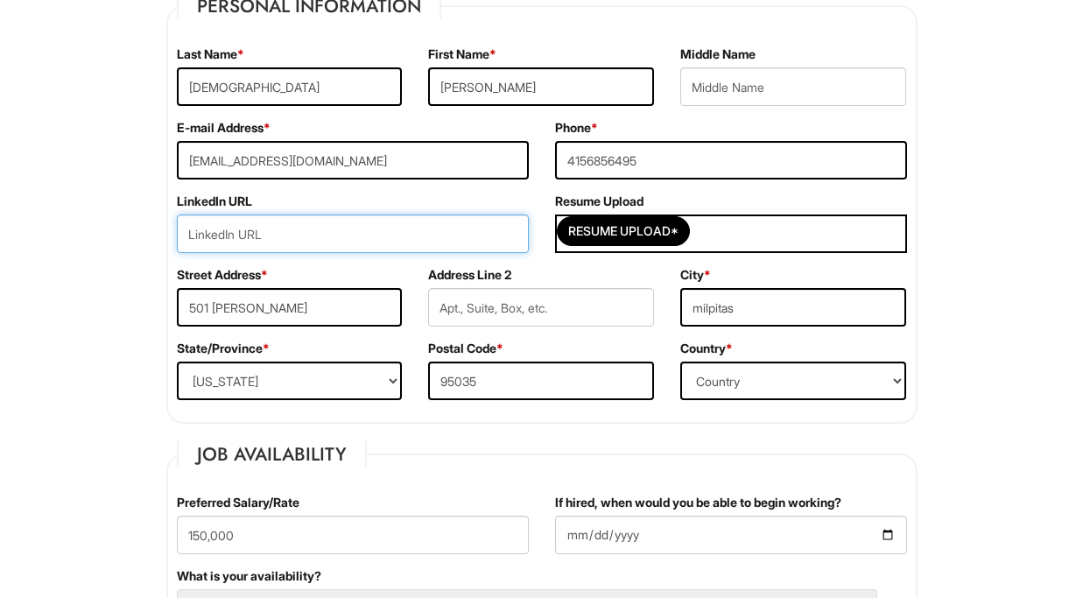
click at [330, 216] on input "url" at bounding box center [353, 233] width 352 height 39
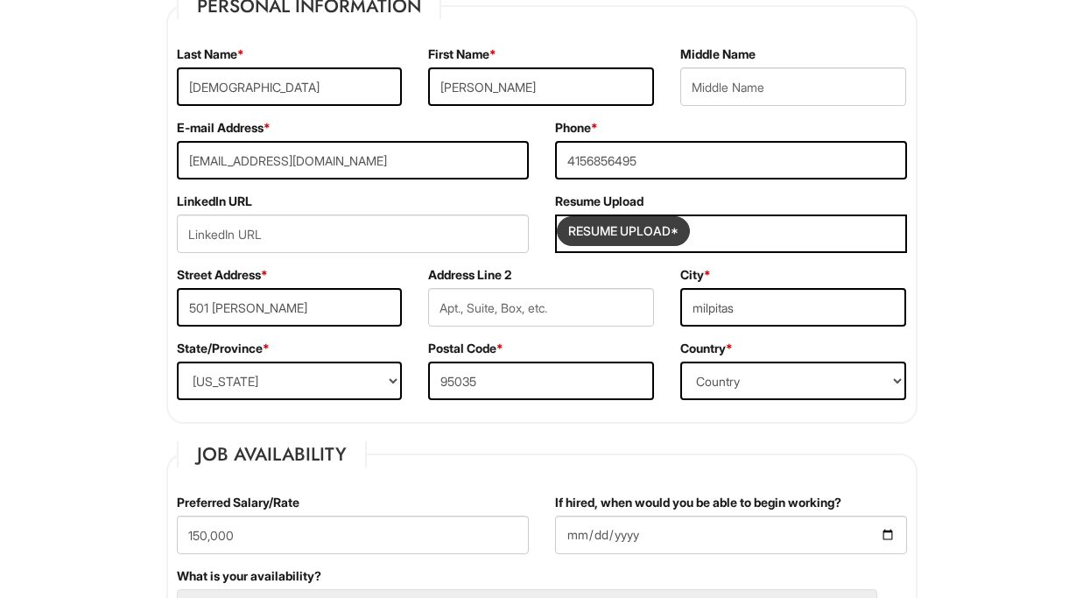
click at [638, 230] on input "Resume Upload*" at bounding box center [623, 231] width 131 height 28
type input "C:\fakepath\BehtarinResume369.pdf"
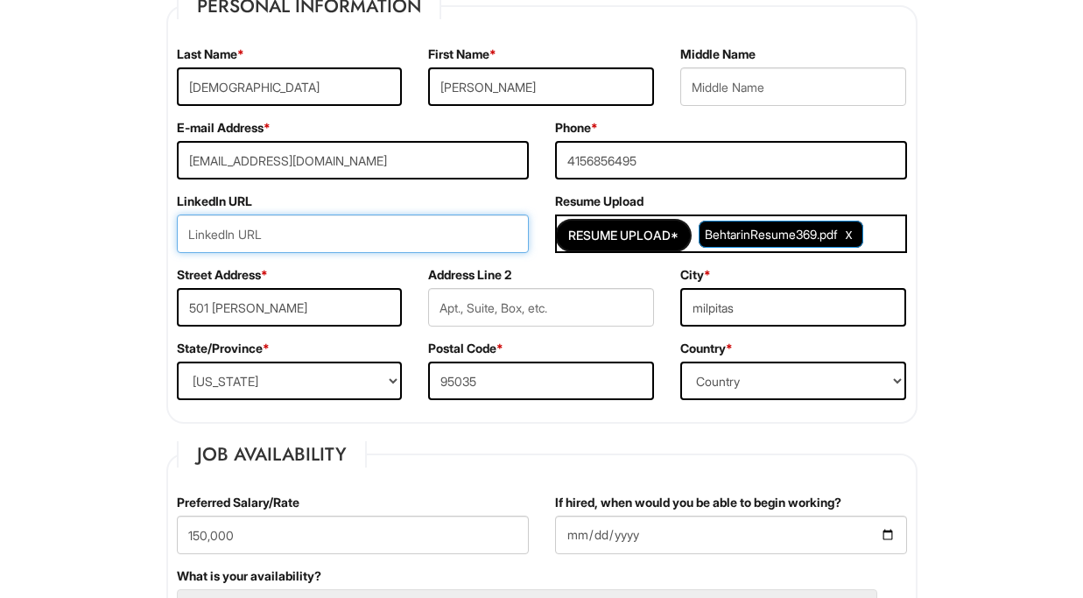
click at [304, 235] on input "url" at bounding box center [353, 233] width 352 height 39
paste input "[URL][DOMAIN_NAME]"
type input "[URL][DOMAIN_NAME]"
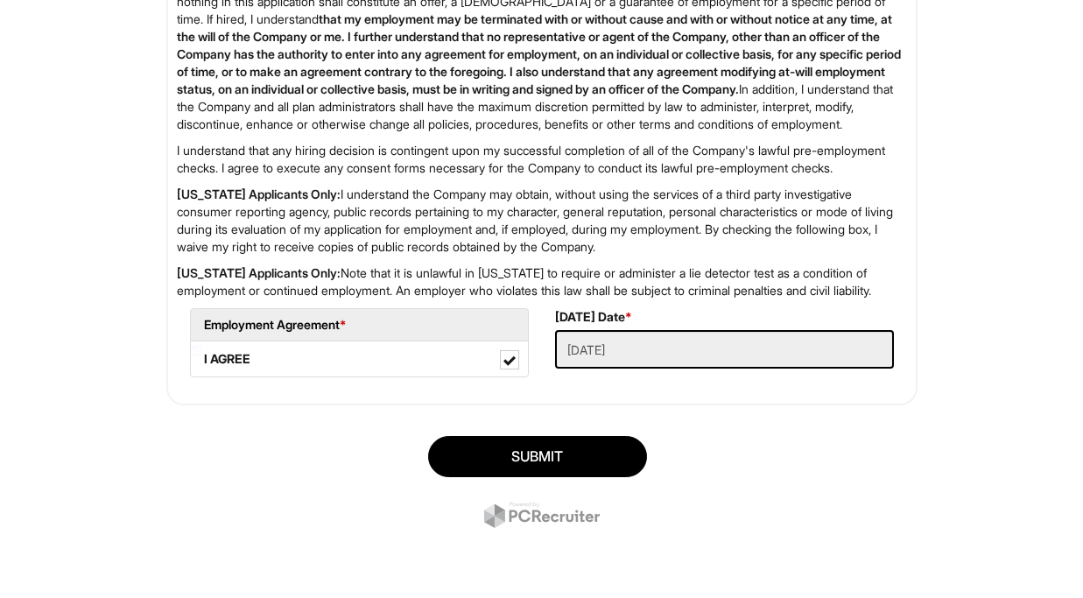
scroll to position [2926, 0]
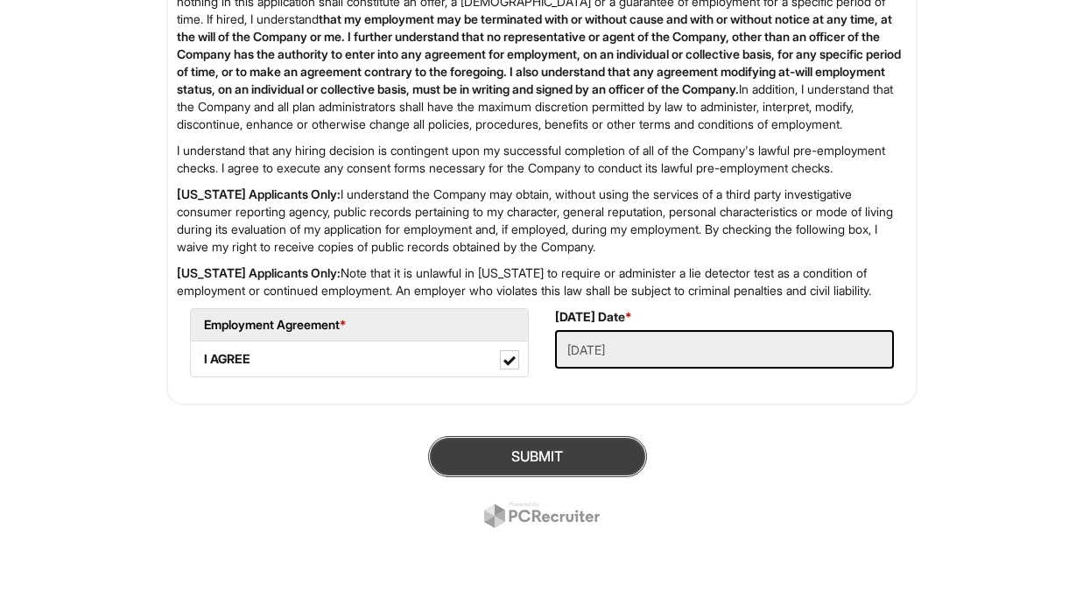
click at [486, 459] on button "SUBMIT" at bounding box center [537, 456] width 219 height 41
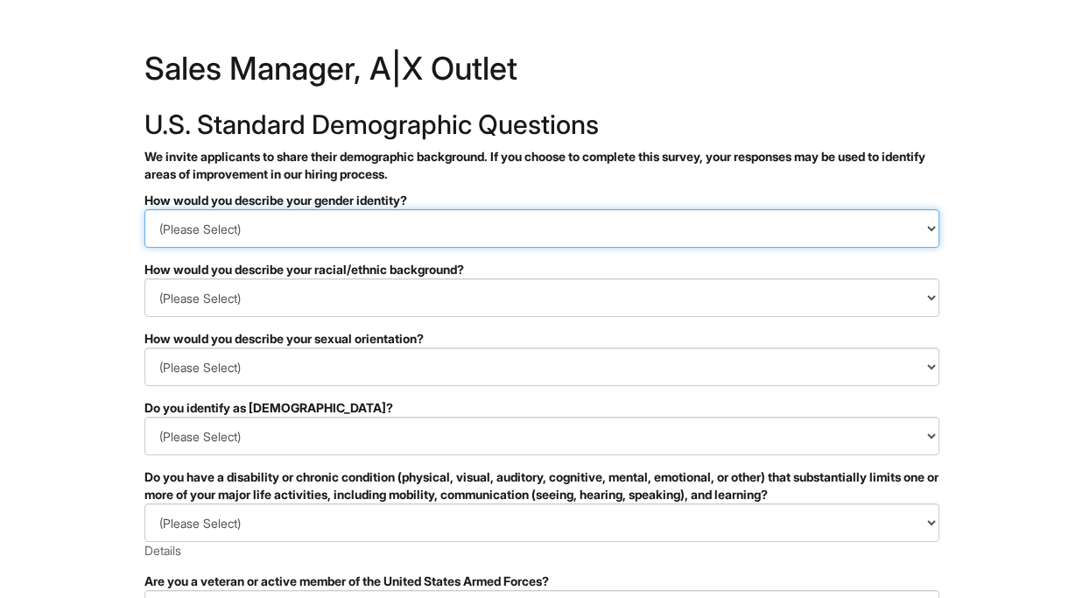
click at [240, 231] on select "(Please Select) Man Woman Non-binary I prefer to self-describe I don't wish to …" at bounding box center [541, 228] width 795 height 39
select select "Woman"
click at [144, 209] on select "(Please Select) Man Woman Non-binary I prefer to self-describe I don't wish to …" at bounding box center [541, 228] width 795 height 39
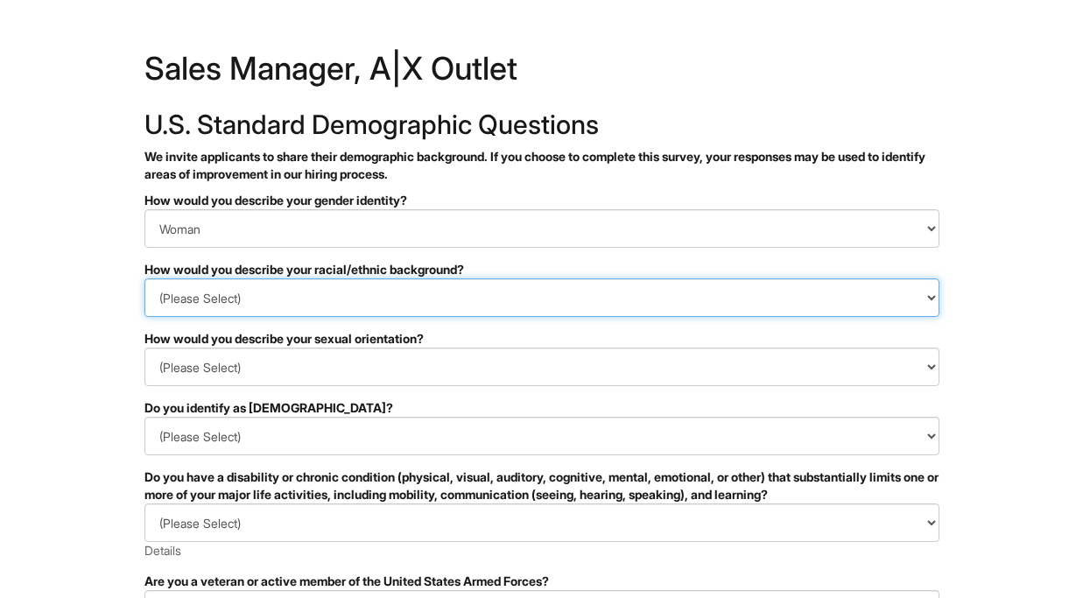
click at [228, 294] on select "(Please Select) Black or of African descent East Asian Hispanic, Latinx or of S…" at bounding box center [541, 297] width 795 height 39
select select "Middle Eastern or North African"
click at [144, 278] on select "(Please Select) Black or of African descent East Asian Hispanic, Latinx or of S…" at bounding box center [541, 297] width 795 height 39
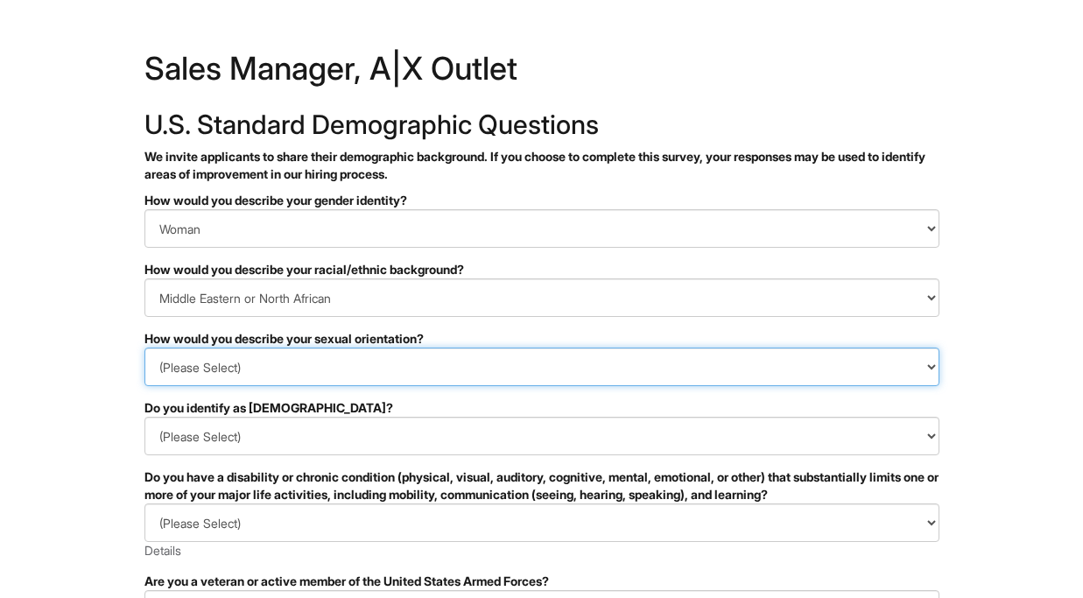
click at [228, 369] on select "(Please Select) Asexual Bisexual and/or pansexual Gay Heterosexual Lesbian Quee…" at bounding box center [541, 366] width 795 height 39
select select "I don't wish to answer"
click at [144, 347] on select "(Please Select) Asexual Bisexual and/or pansexual Gay Heterosexual Lesbian Quee…" at bounding box center [541, 366] width 795 height 39
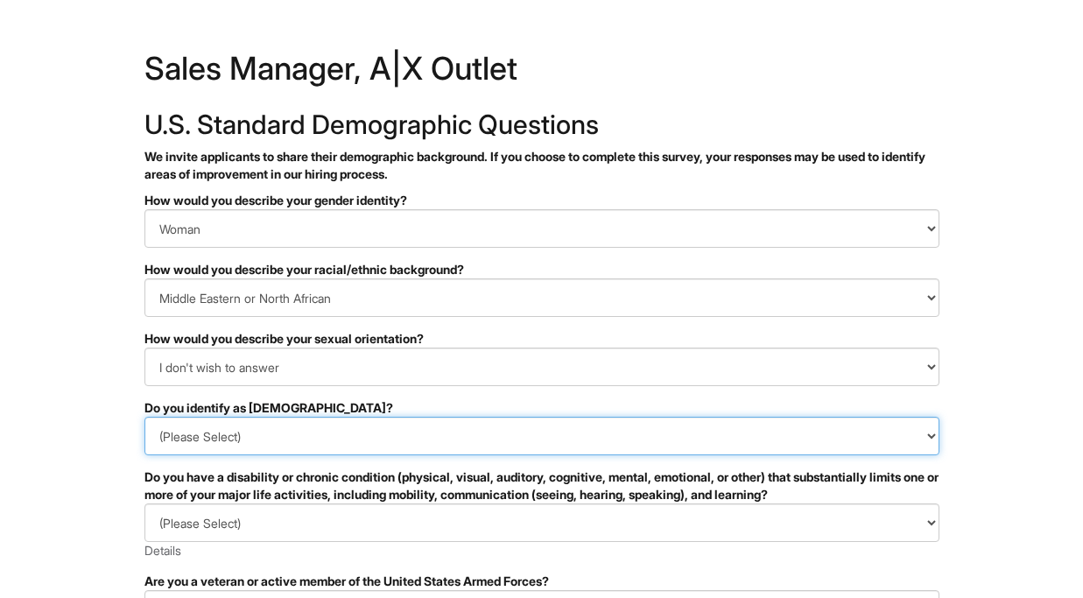
click at [243, 438] on select "(Please Select) Yes No I prefer to self-describe I don't wish to answer" at bounding box center [541, 436] width 795 height 39
select select "No"
click at [144, 417] on select "(Please Select) Yes No I prefer to self-describe I don't wish to answer" at bounding box center [541, 436] width 795 height 39
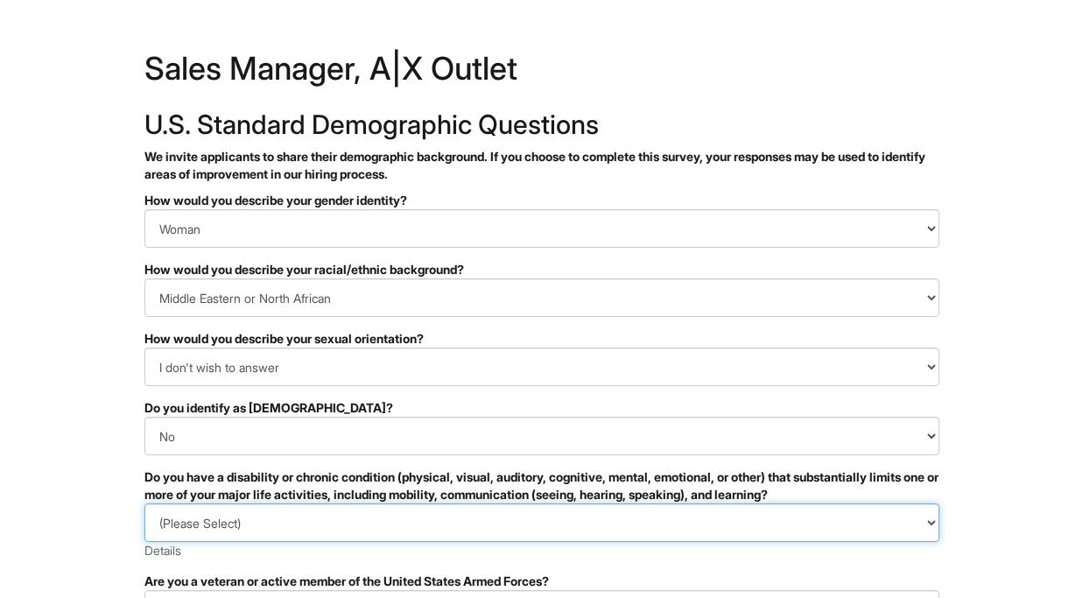
click at [238, 523] on select "(Please Select) YES, I HAVE A DISABILITY (or previously had a disability) NO, I…" at bounding box center [541, 522] width 795 height 39
select select "NO, I DON'T HAVE A DISABILITY"
click at [144, 503] on select "(Please Select) YES, I HAVE A DISABILITY (or previously had a disability) NO, I…" at bounding box center [541, 522] width 795 height 39
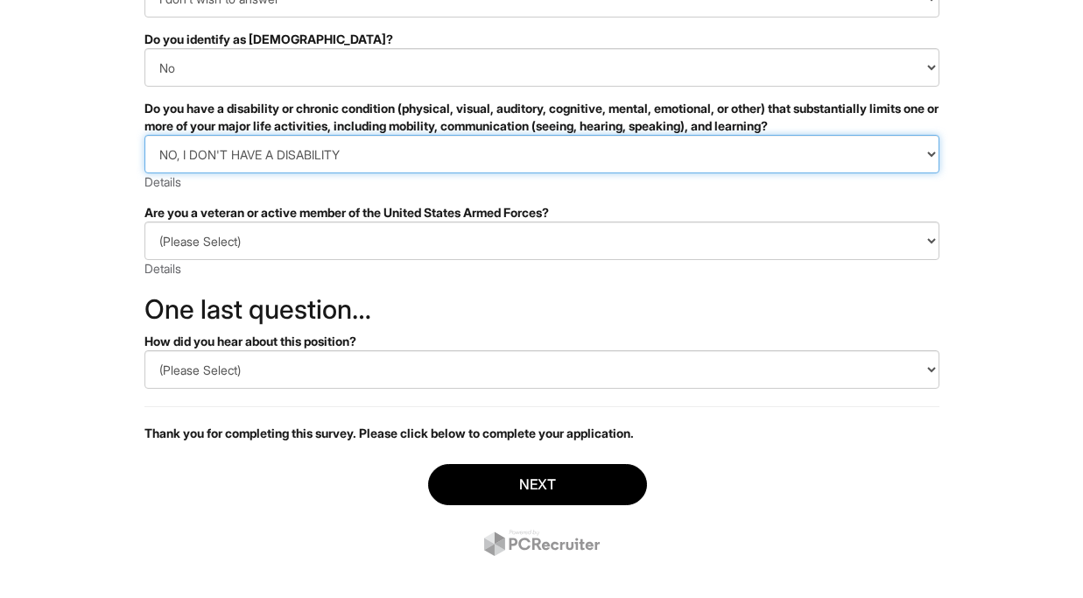
scroll to position [388, 0]
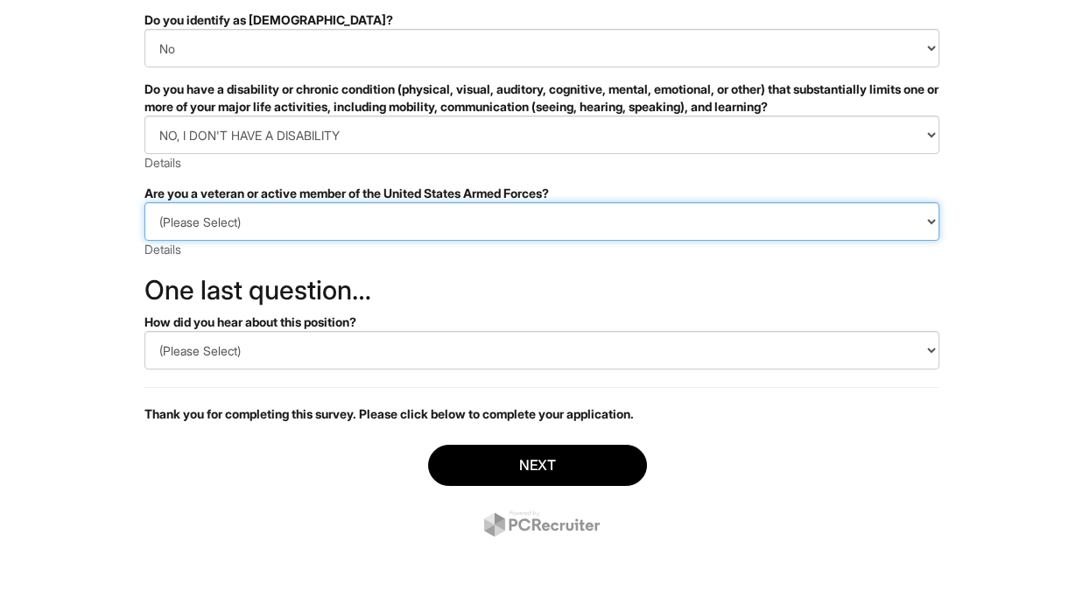
click at [196, 229] on select "(Please Select) I IDENTIFY AS ONE OR MORE OF THE CLASSIFICATIONS OF PROTECTED V…" at bounding box center [541, 221] width 795 height 39
select select "I AM NOT A PROTECTED VETERAN"
click at [144, 202] on select "(Please Select) I IDENTIFY AS ONE OR MORE OF THE CLASSIFICATIONS OF PROTECTED V…" at bounding box center [541, 221] width 795 height 39
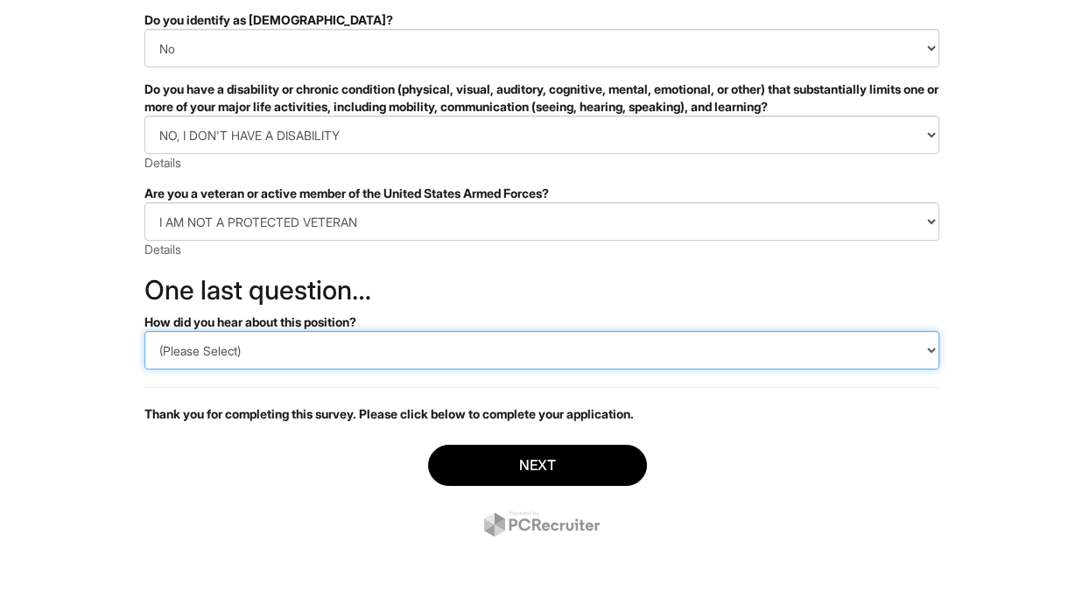
click at [198, 354] on select "(Please Select) CareerBuilder Indeed LinkedIn Monster Referral Other" at bounding box center [541, 350] width 795 height 39
select select "LinkedIn"
click at [144, 331] on select "(Please Select) CareerBuilder Indeed LinkedIn Monster Referral Other" at bounding box center [541, 350] width 795 height 39
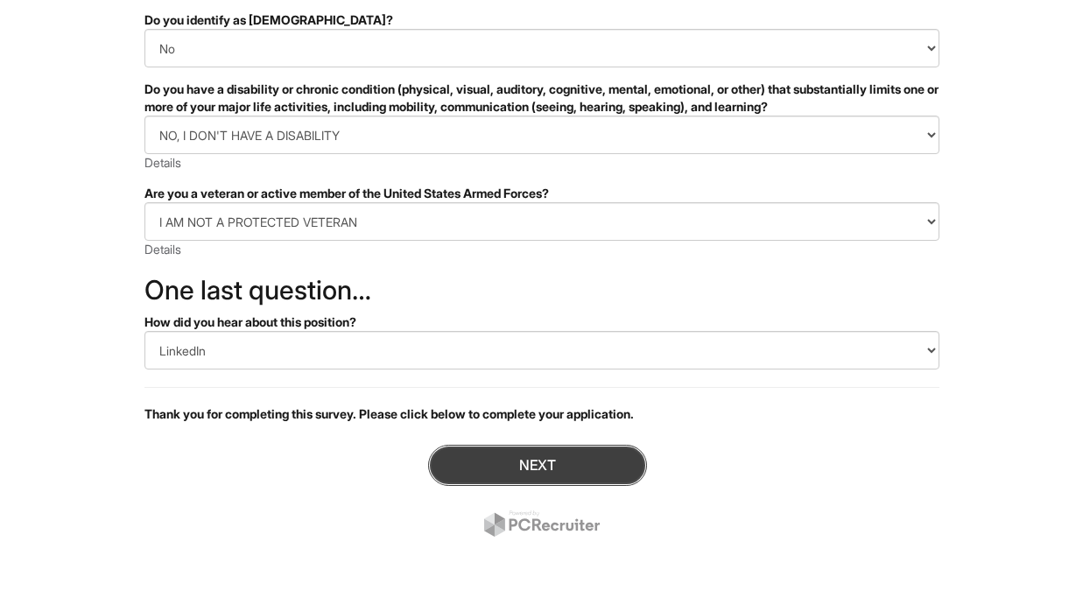
click at [481, 470] on button "Next" at bounding box center [537, 465] width 219 height 41
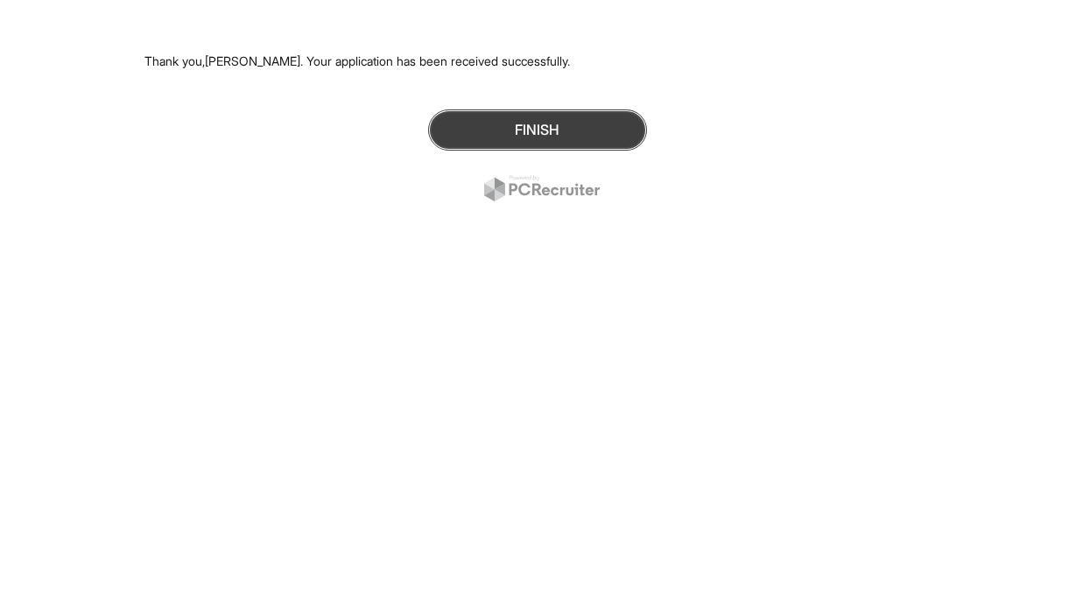
click at [491, 142] on button "Finish" at bounding box center [537, 129] width 219 height 41
